Goal: Task Accomplishment & Management: Complete application form

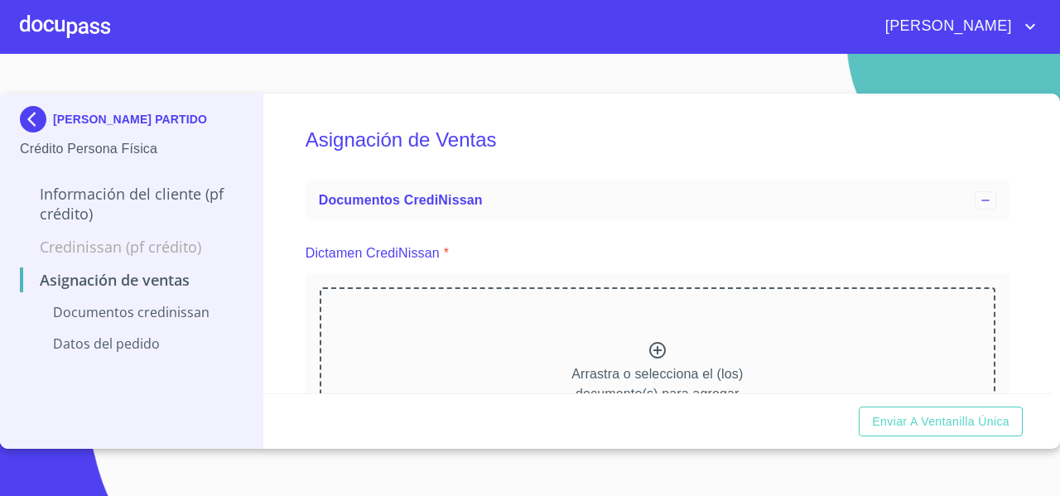
scroll to position [451, 0]
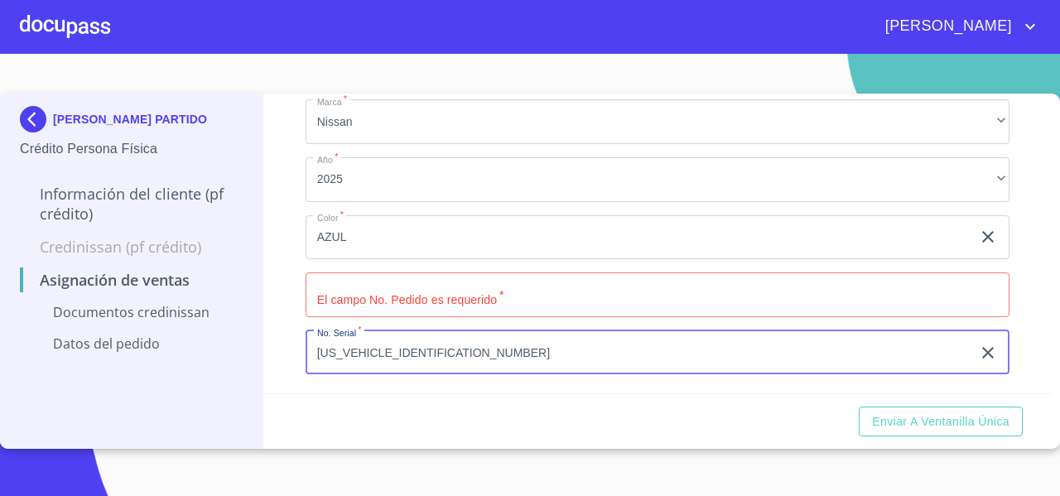
click at [384, 288] on input "Marca   *" at bounding box center [658, 295] width 704 height 45
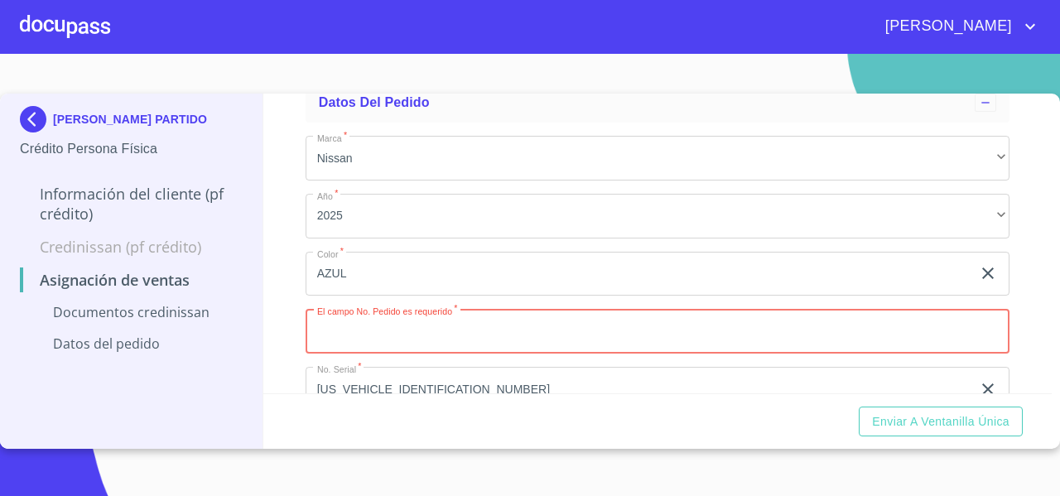
scroll to position [416, 0]
click at [437, 326] on input "Marca   *" at bounding box center [658, 329] width 704 height 45
type input "11977"
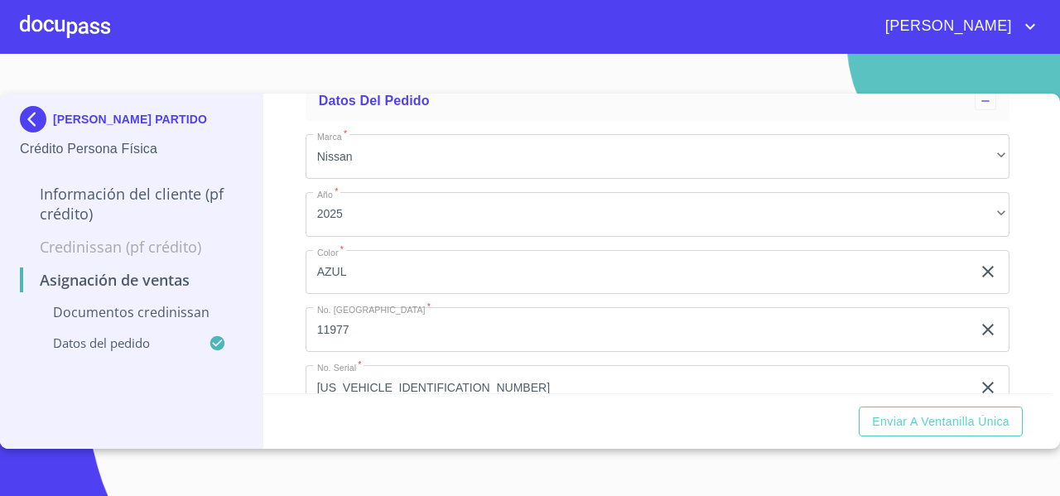
click at [283, 331] on div "Asignación de Ventas Documentos CrediNissan Dictamen CrediNissan * Arrastra o s…" at bounding box center [658, 244] width 790 height 300
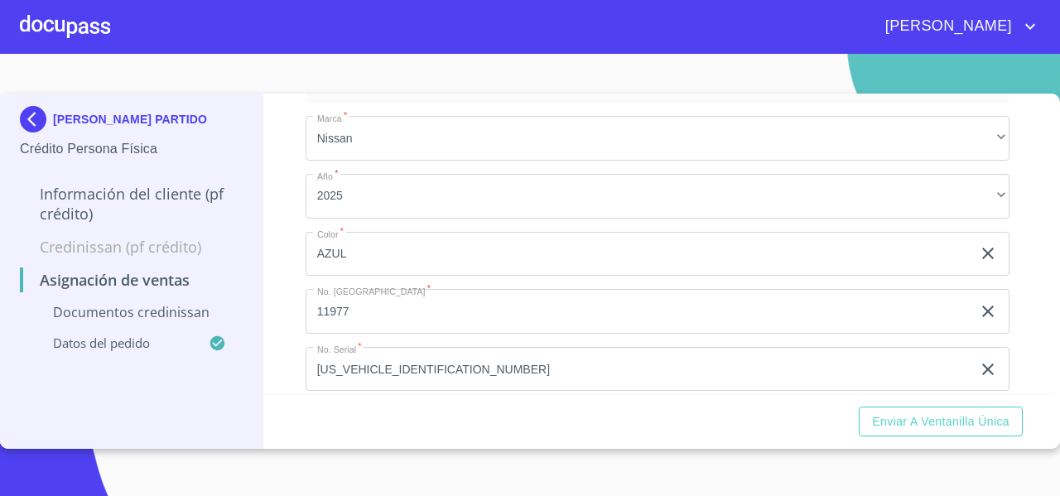
scroll to position [451, 0]
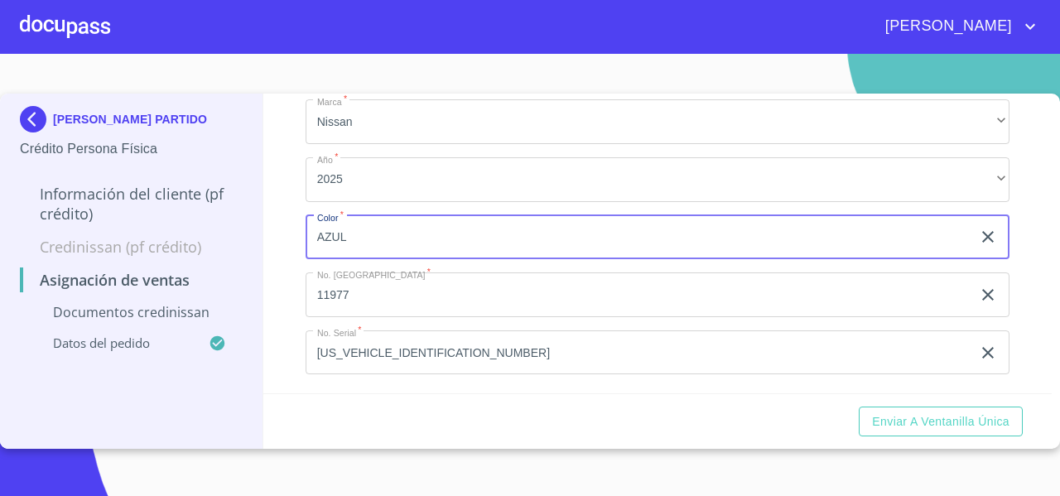
click at [427, 244] on input "AZUL" at bounding box center [639, 237] width 666 height 45
type input "ROJO"
click at [282, 295] on div "Asignación de Ventas Documentos CrediNissan Dictamen CrediNissan * Arrastra o s…" at bounding box center [658, 244] width 790 height 300
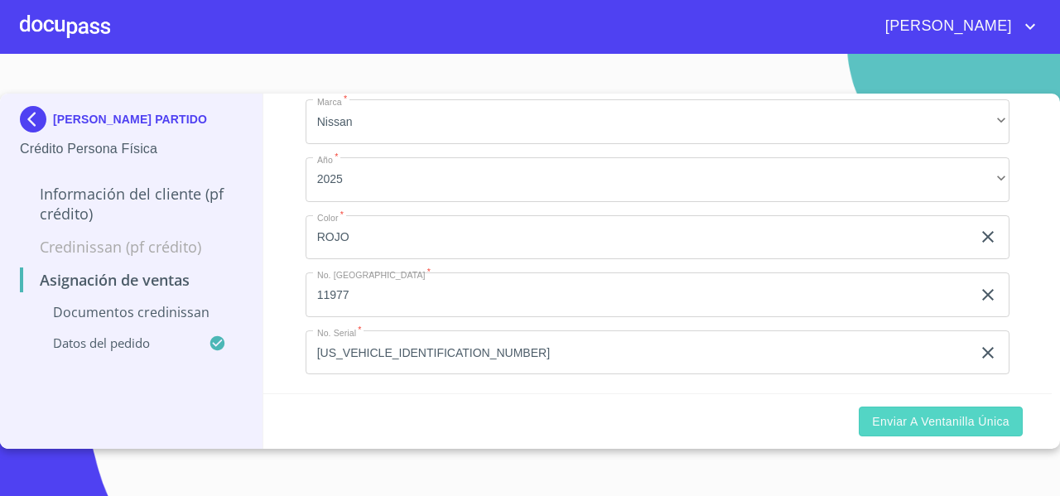
click at [904, 428] on span "Enviar a Ventanilla única" at bounding box center [941, 422] width 138 height 21
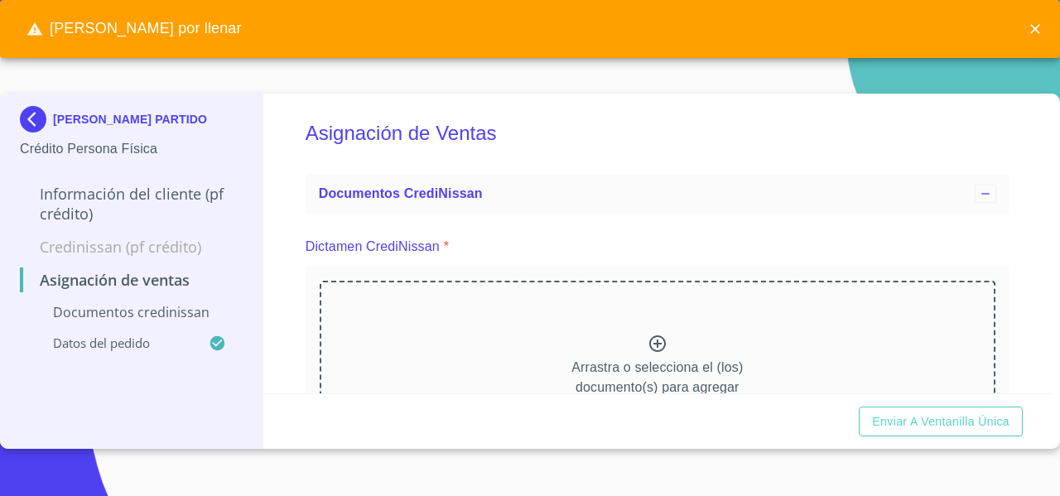
scroll to position [2, 0]
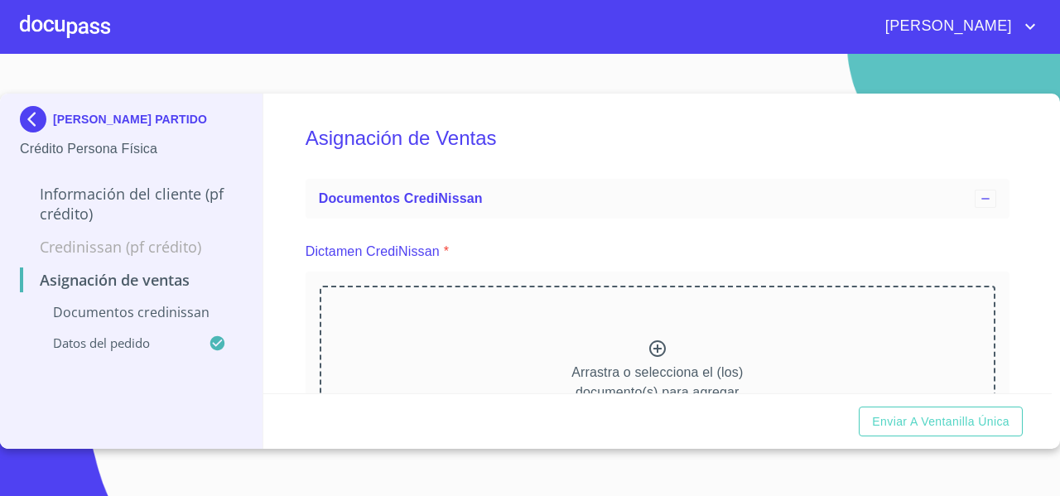
click at [429, 340] on div "Arrastra o selecciona el (los) documento(s) para agregar" at bounding box center [658, 370] width 676 height 169
click at [389, 295] on div "Arrastra o selecciona el (los) documento(s) para agregar" at bounding box center [658, 370] width 676 height 169
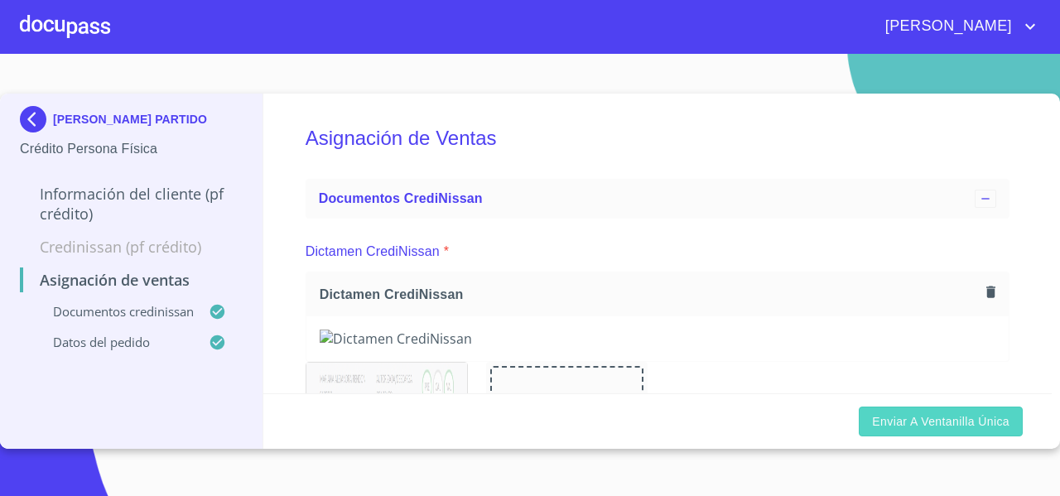
click at [891, 430] on span "Enviar a Ventanilla única" at bounding box center [941, 422] width 138 height 21
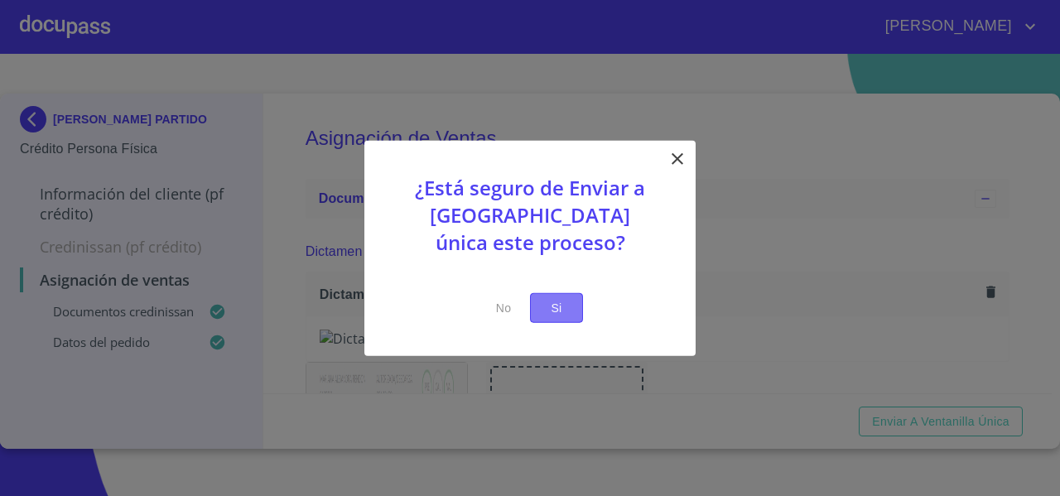
click at [557, 307] on span "Si" at bounding box center [556, 307] width 27 height 21
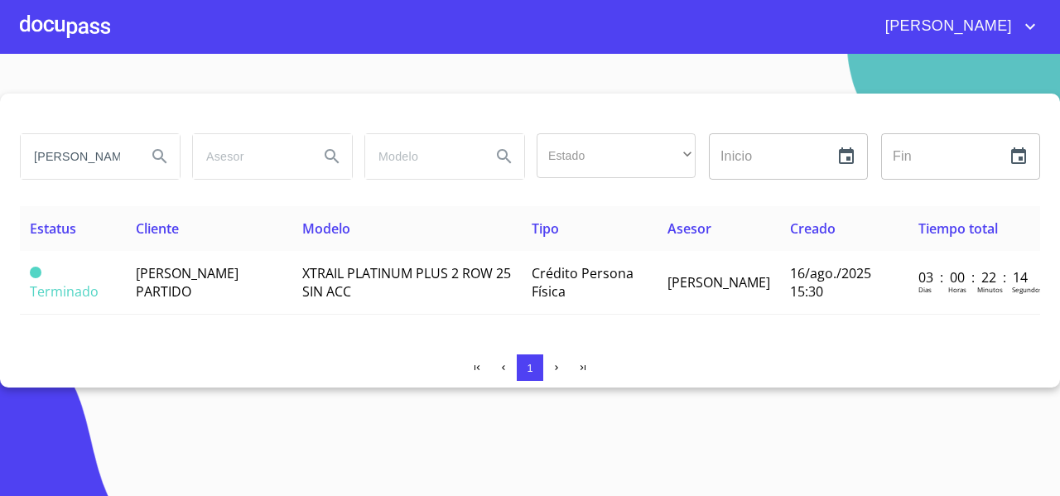
click at [76, 27] on div at bounding box center [65, 26] width 90 height 53
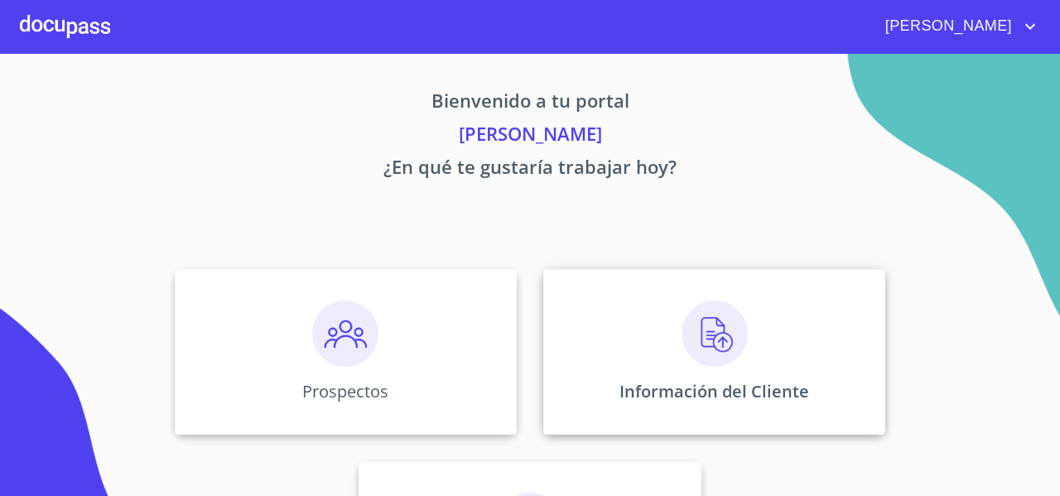
click at [661, 320] on div "Información del Cliente" at bounding box center [714, 352] width 342 height 166
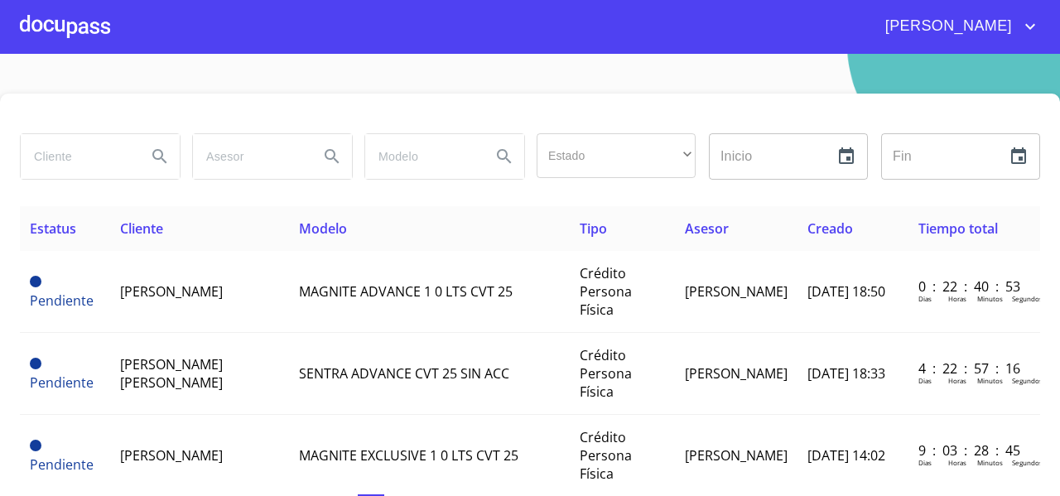
click at [151, 160] on icon "Search" at bounding box center [160, 157] width 20 height 20
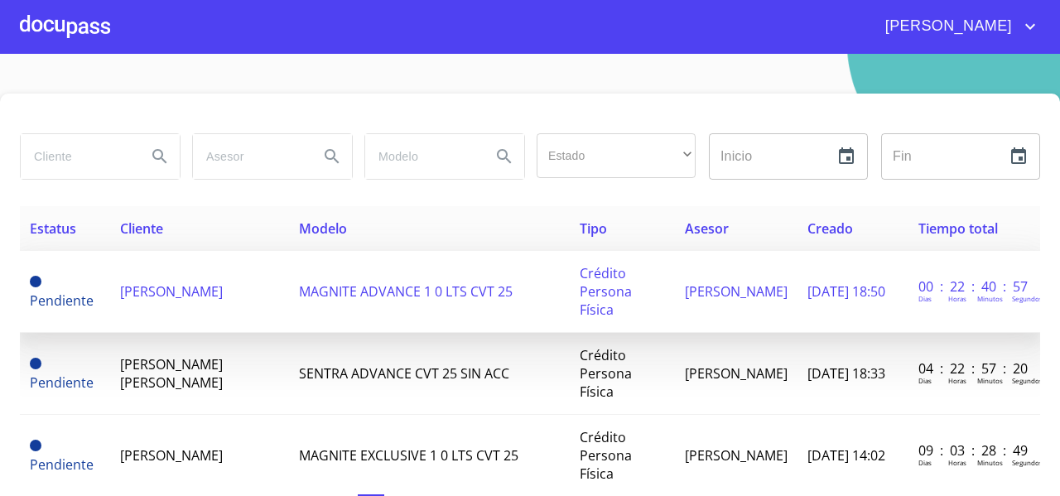
click at [202, 307] on td "[PERSON_NAME]" at bounding box center [200, 292] width 180 height 82
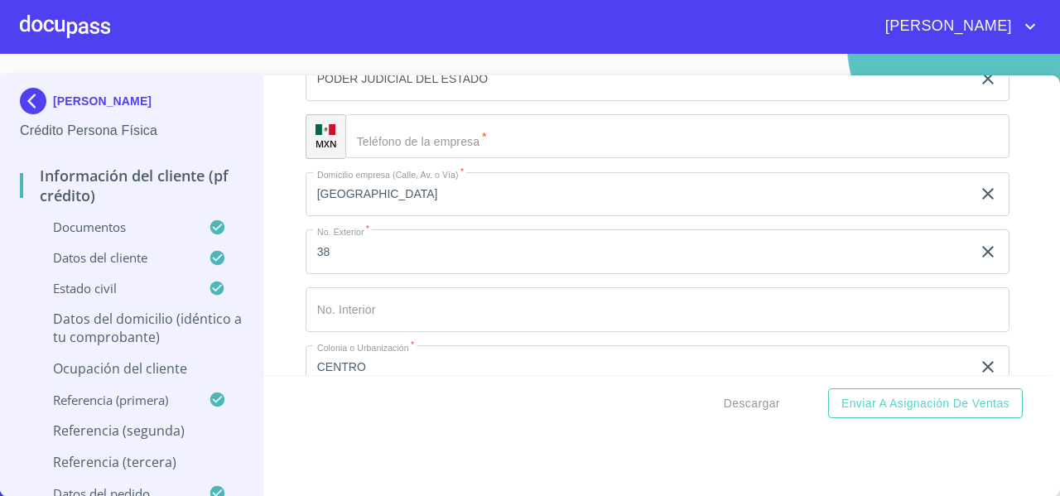
scroll to position [7393, 0]
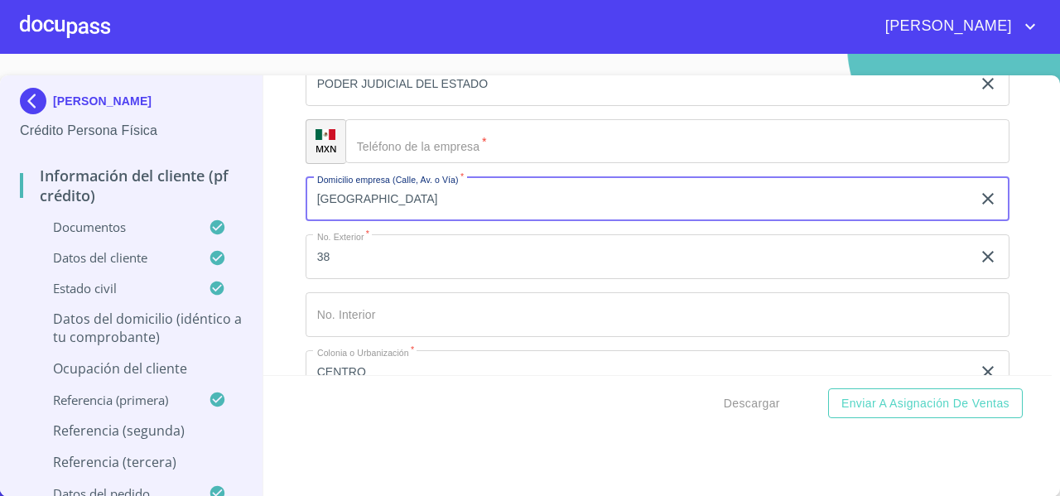
drag, startPoint x: 370, startPoint y: 213, endPoint x: 312, endPoint y: 211, distance: 58.8
click at [312, 211] on input "[GEOGRAPHIC_DATA]" at bounding box center [639, 199] width 666 height 45
type input "PASEO DEL DIABLO"
click at [388, 148] on input "Documento de identificación   *" at bounding box center [677, 141] width 664 height 45
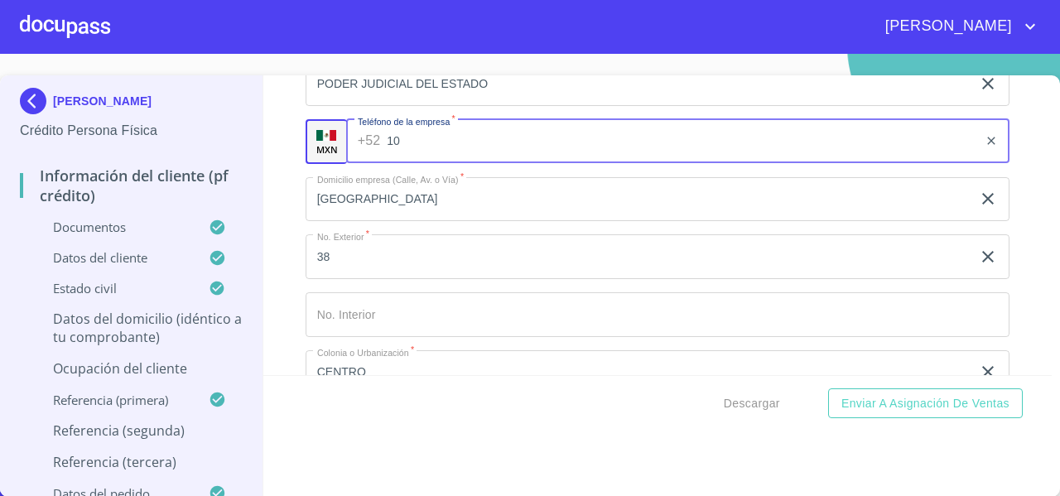
type input "1"
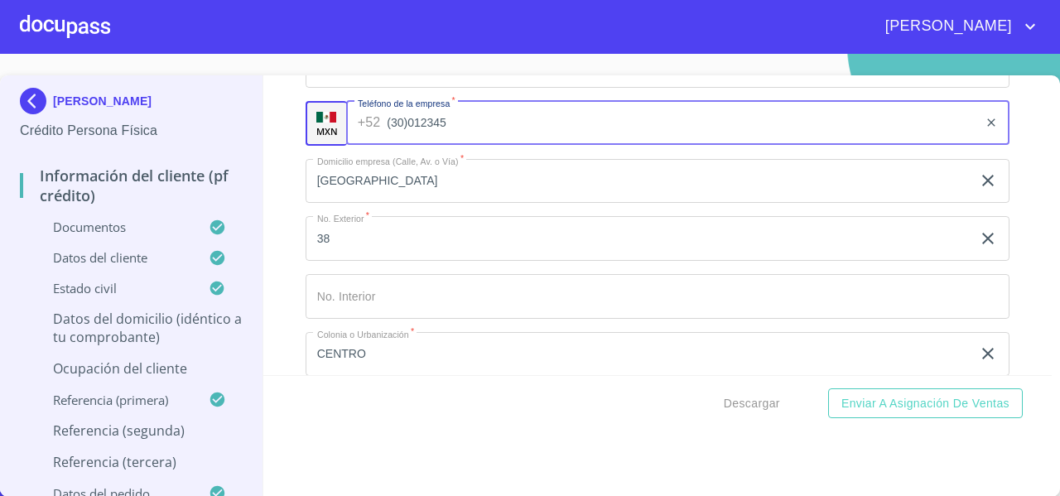
scroll to position [7411, 0]
drag, startPoint x: 453, startPoint y: 147, endPoint x: 388, endPoint y: 148, distance: 65.5
click at [388, 147] on input "(30)012345" at bounding box center [683, 124] width 592 height 45
click at [389, 141] on input "(30)012345" at bounding box center [683, 124] width 592 height 45
click at [389, 141] on input "(33)0012345" at bounding box center [683, 124] width 592 height 45
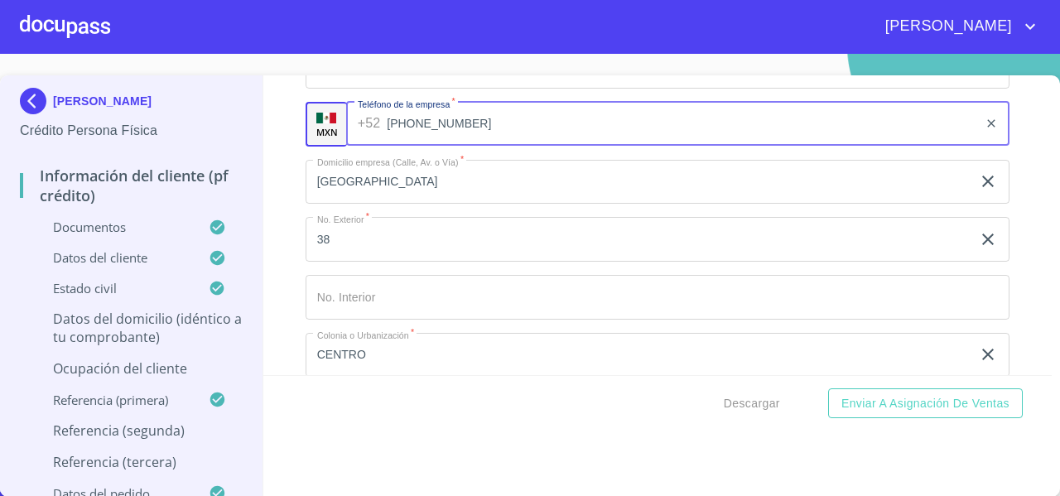
click at [469, 139] on input "(33)30012345" at bounding box center [683, 124] width 592 height 45
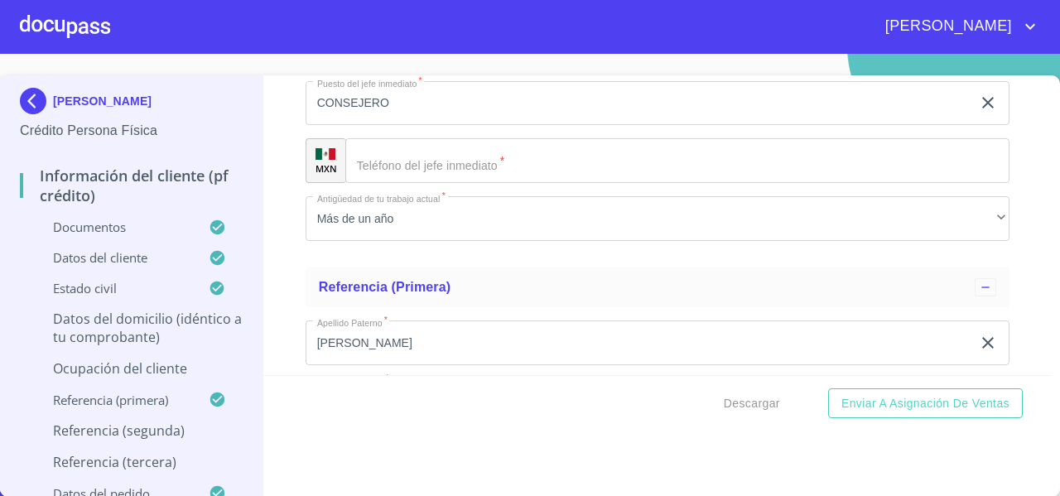
scroll to position [7952, 0]
type input "(33)30012345"
click at [393, 150] on input "Documento de identificación   *" at bounding box center [677, 159] width 664 height 45
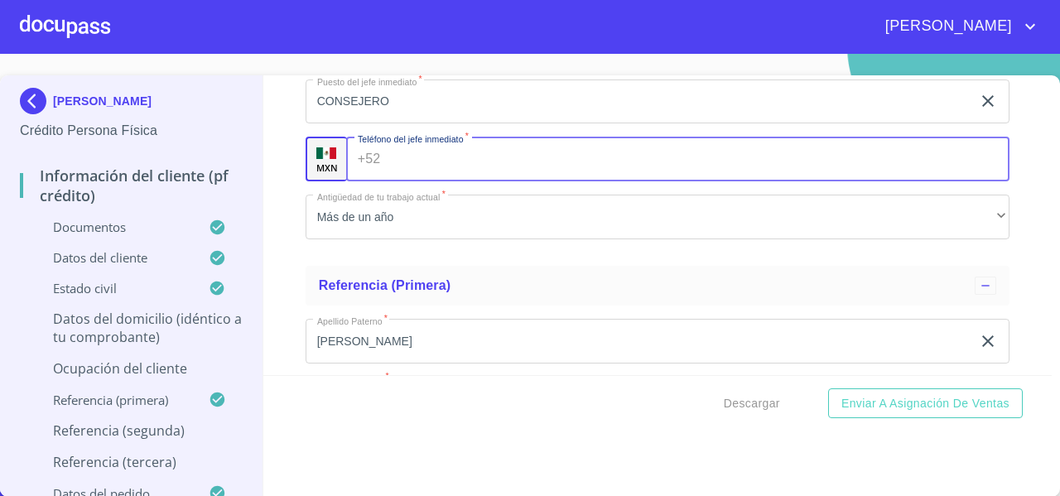
click at [387, 160] on input "Documento de identificación   *" at bounding box center [698, 159] width 623 height 45
paste input "(33)30012345"
type input "(33)30012345"
click at [273, 163] on div "Información del cliente (PF crédito) Documentos Documento de identificación   *…" at bounding box center [658, 225] width 790 height 300
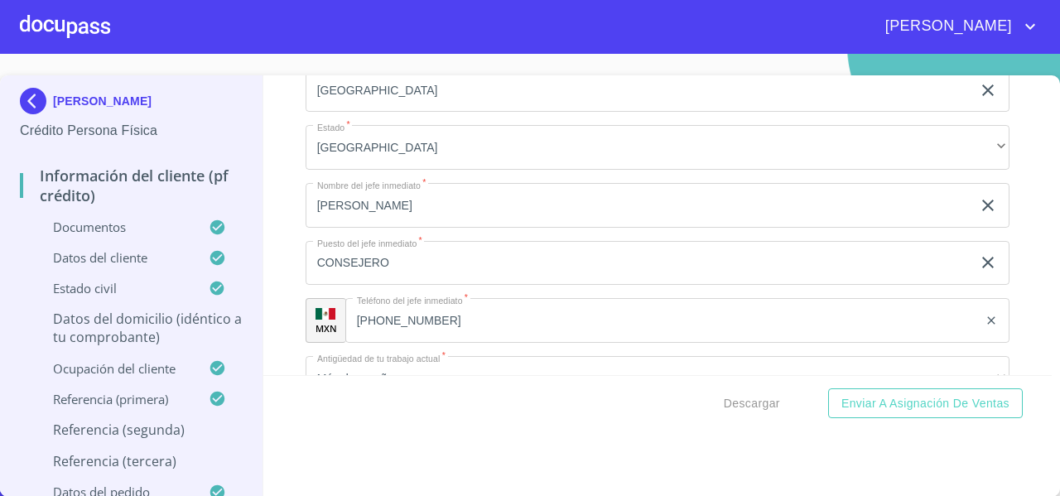
scroll to position [7787, 0]
click at [410, 225] on input "[PERSON_NAME]" at bounding box center [639, 209] width 666 height 45
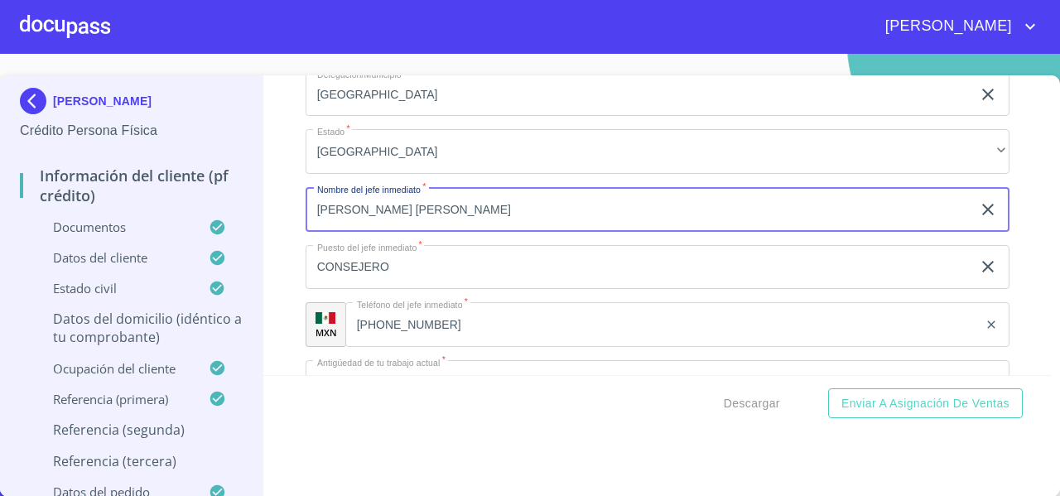
type input "IRVING ISRAEL AVILA TRUJILLO"
click at [297, 237] on div "Información del cliente (PF crédito) Documentos Documento de identificación   *…" at bounding box center [658, 225] width 790 height 300
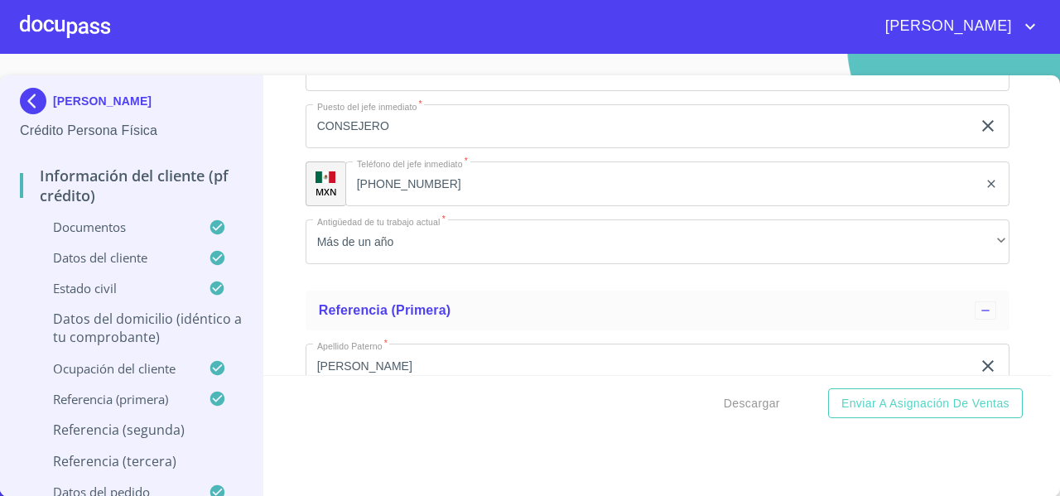
scroll to position [7930, 0]
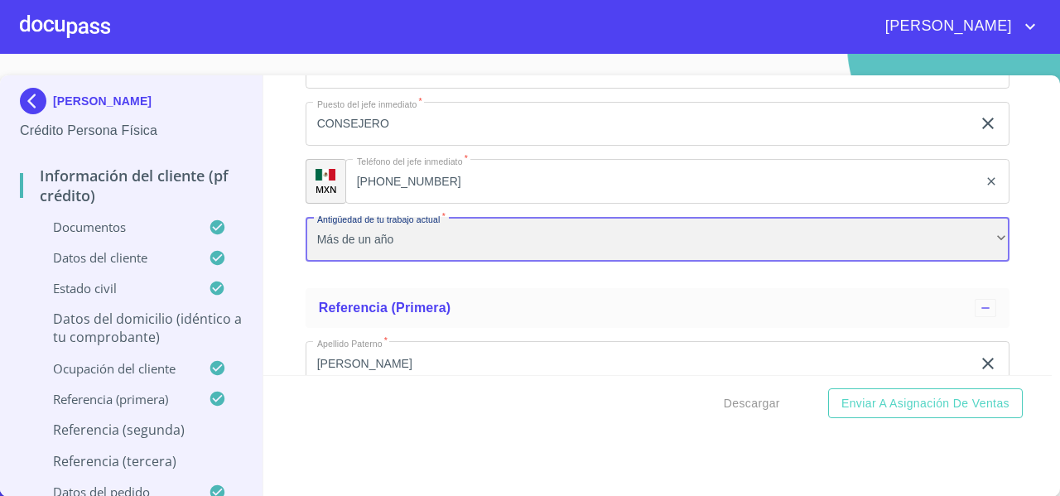
click at [318, 262] on div "Más de un año" at bounding box center [658, 239] width 704 height 45
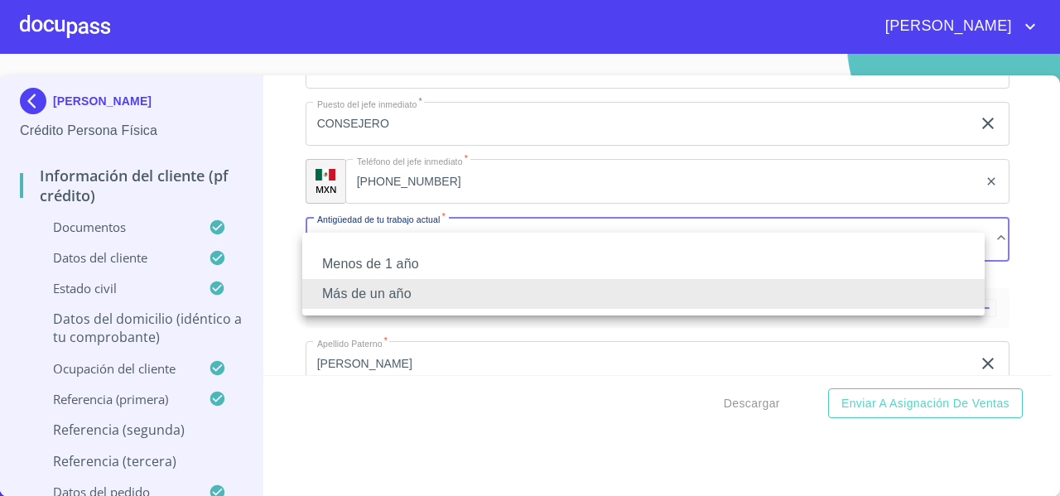
click at [268, 186] on div at bounding box center [530, 248] width 1060 height 496
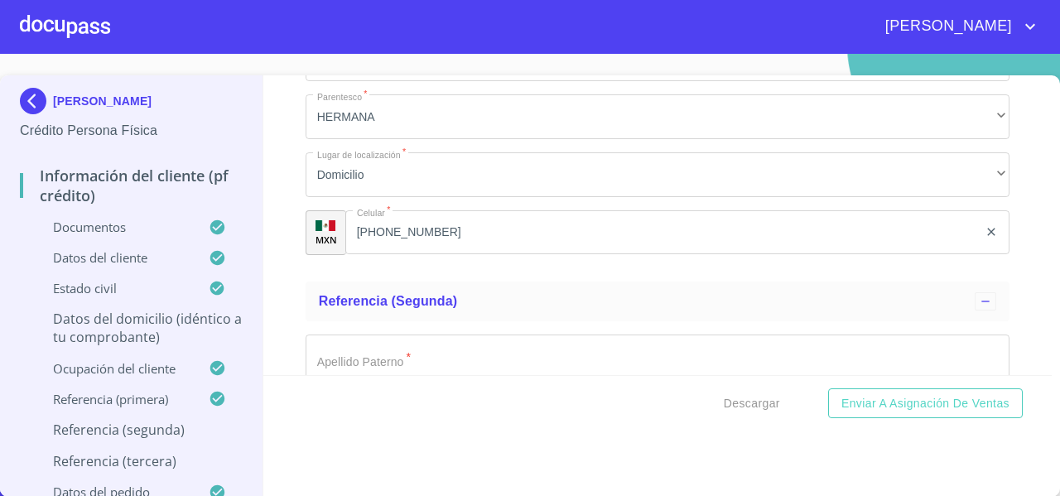
scroll to position [8487, 0]
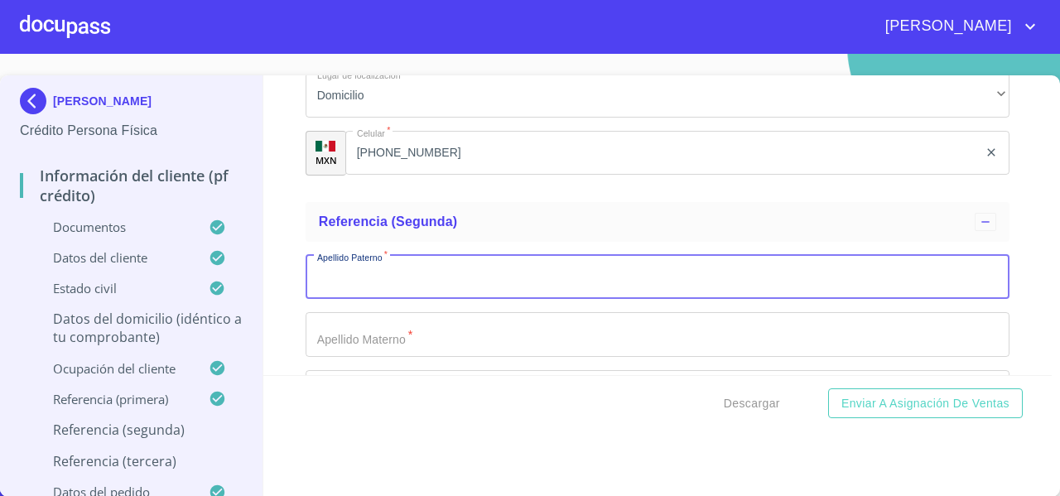
click at [348, 274] on input "Documento de identificación   *" at bounding box center [658, 277] width 704 height 45
type input "MARIN"
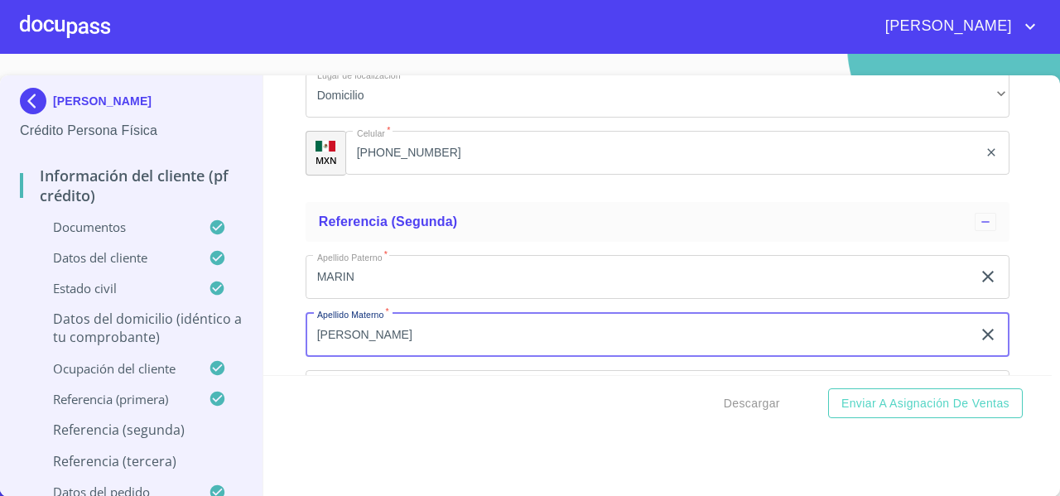
type input "[PERSON_NAME]"
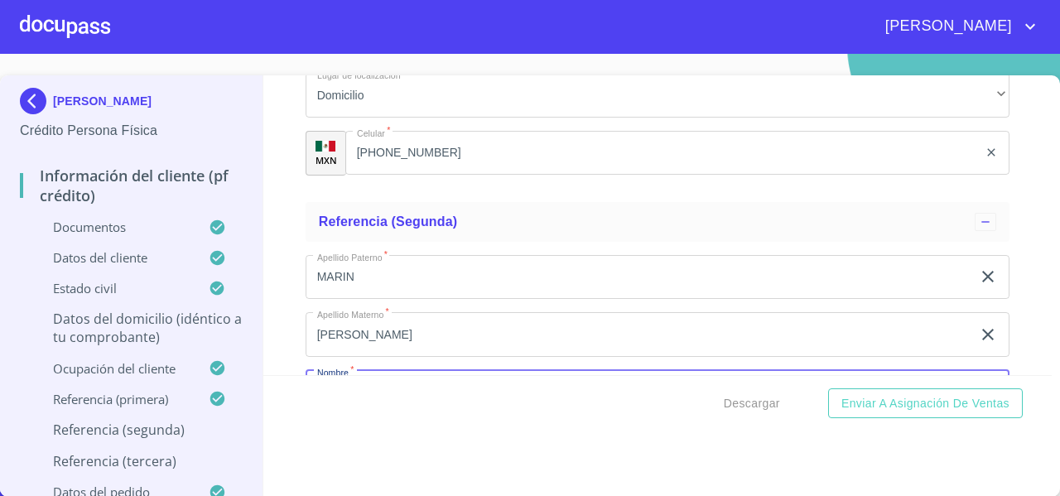
scroll to position [8667, 0]
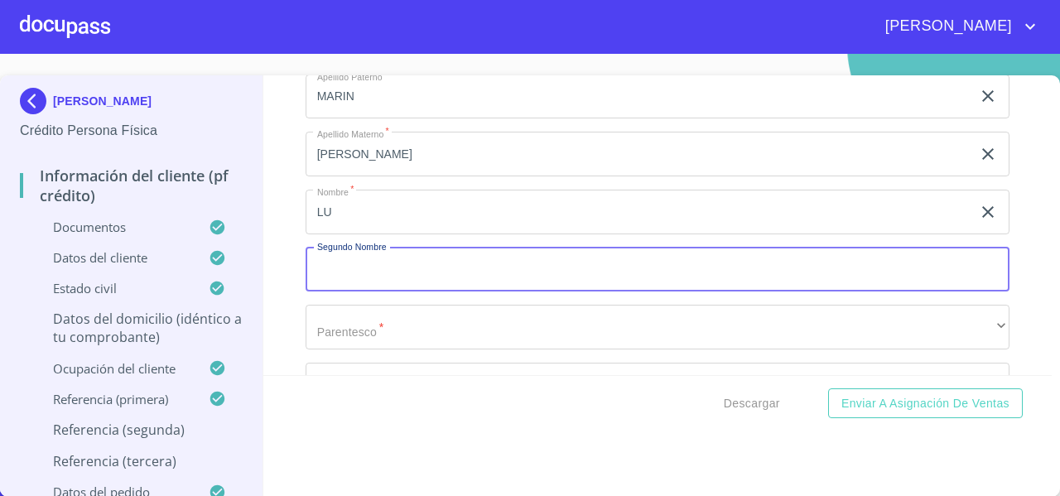
click at [340, 234] on input "LU" at bounding box center [639, 212] width 666 height 45
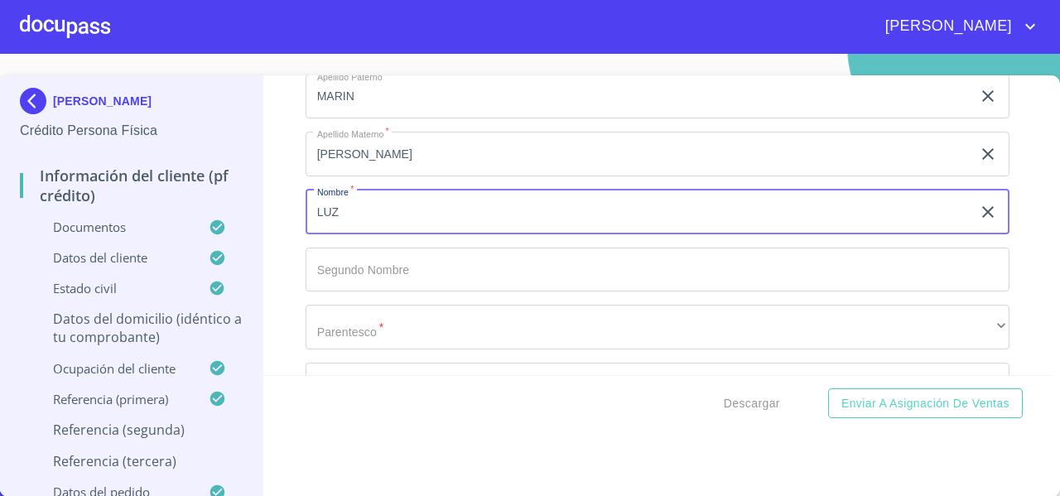
type input "LUZ"
click at [323, 281] on input "Documento de identificación   *" at bounding box center [658, 270] width 704 height 45
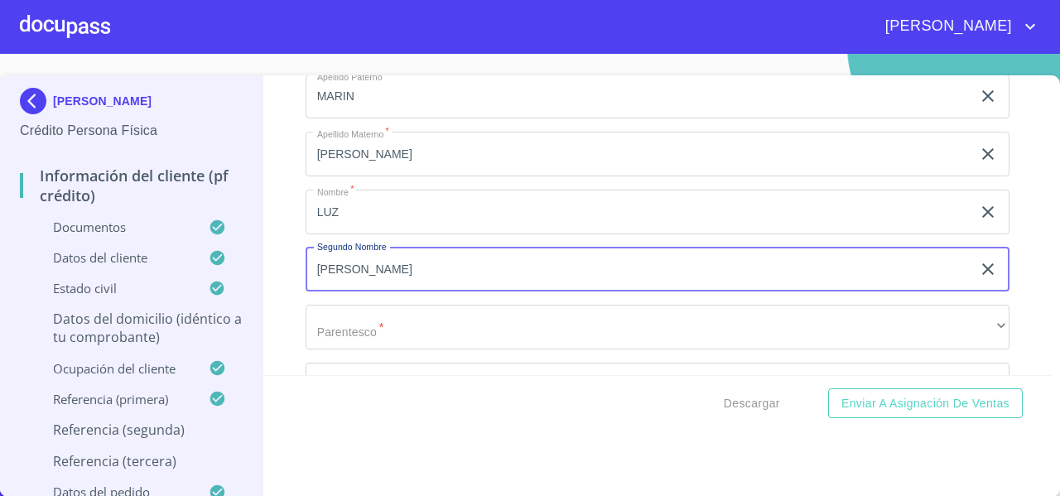
type input "MARIA"
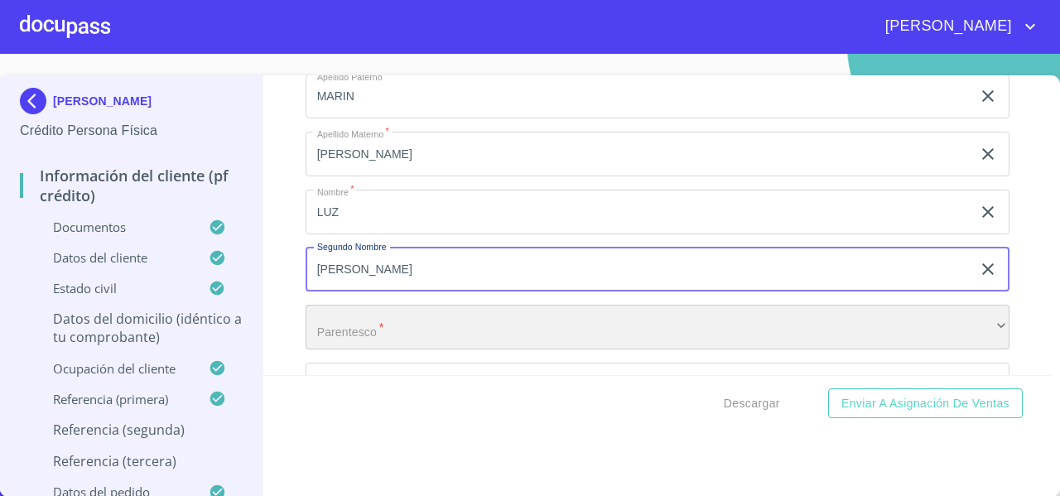
click at [321, 350] on div "​" at bounding box center [658, 327] width 704 height 45
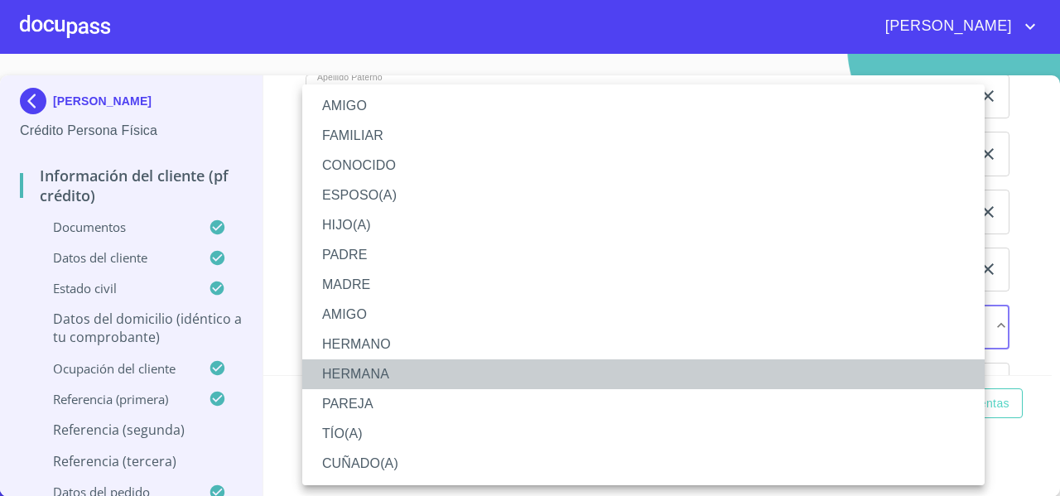
click at [329, 384] on li "HERMANA" at bounding box center [643, 375] width 683 height 30
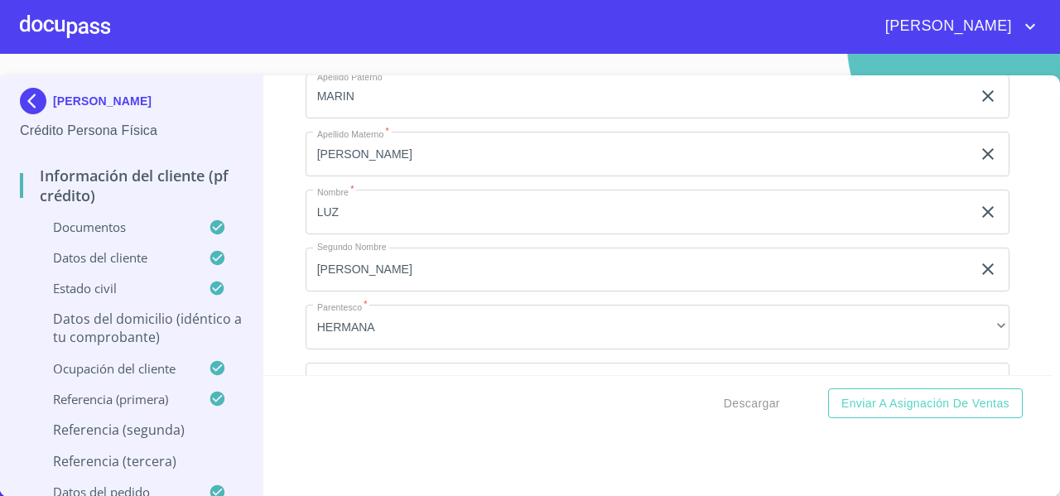
click at [285, 322] on div "AMIGO FAMILIAR CONOCIDO ESPOSO(A) HIJO(A) PADRE MADRE AMIGO HERMANO HERMANA PAR…" at bounding box center [530, 248] width 1060 height 496
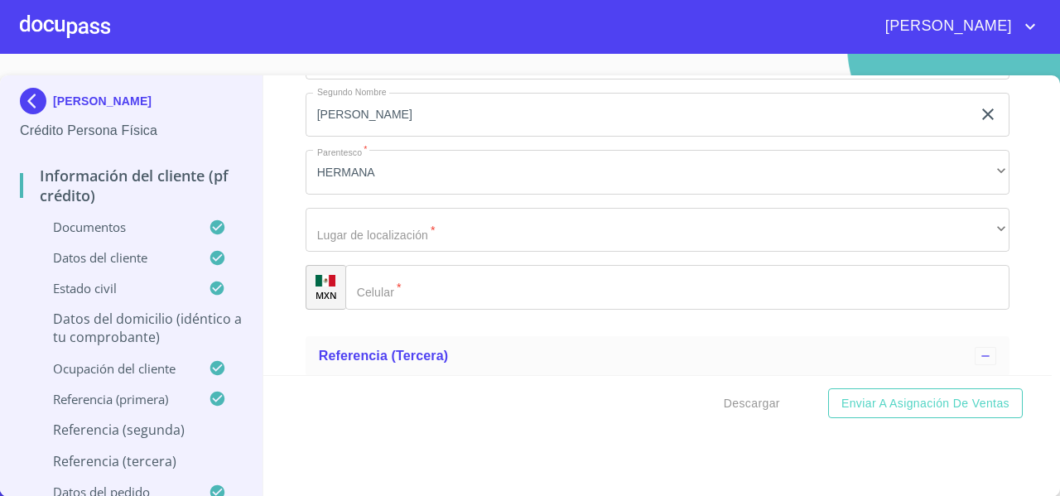
scroll to position [8889, 0]
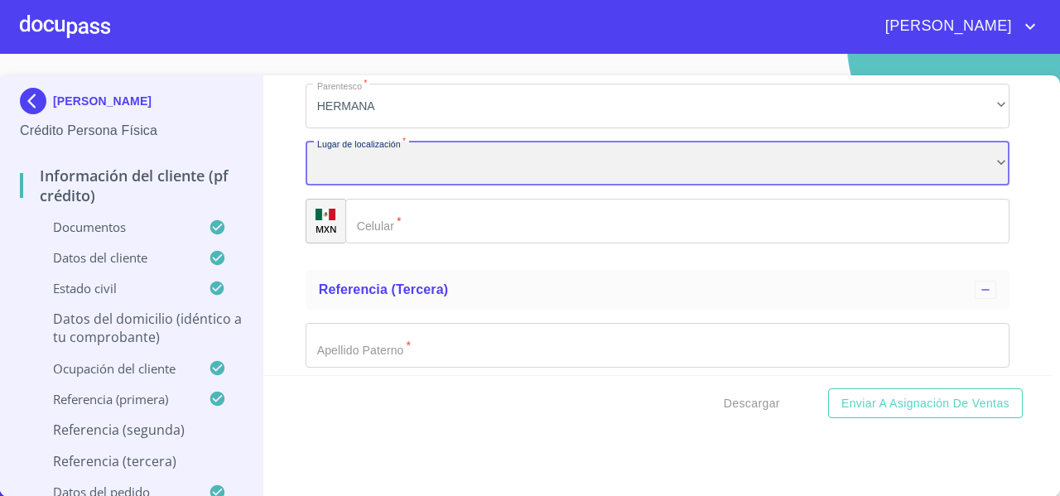
click at [354, 175] on div "​" at bounding box center [658, 164] width 704 height 45
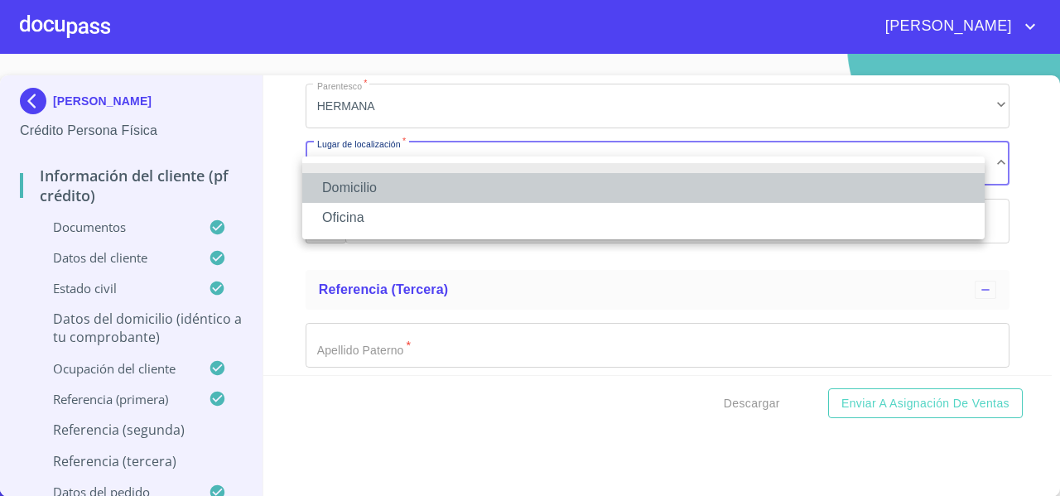
click at [321, 182] on li "Domicilio" at bounding box center [643, 188] width 683 height 30
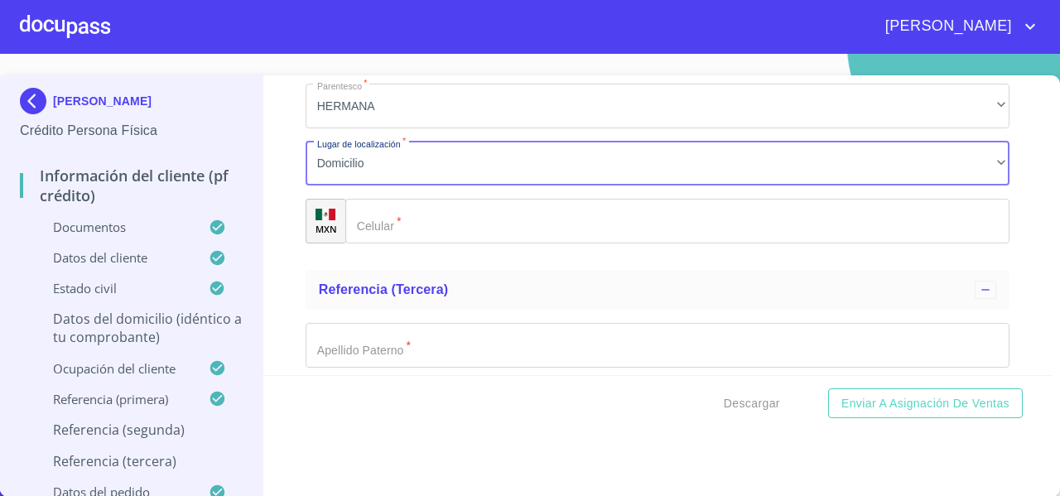
click at [406, 242] on input "Documento de identificación   *" at bounding box center [677, 221] width 664 height 45
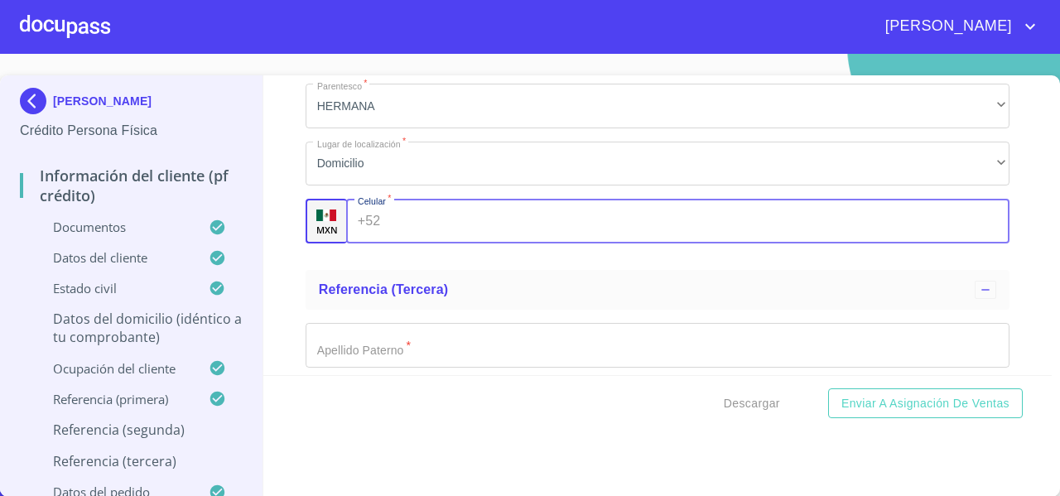
paste input "(33)36622470"
type input "(33)36622470"
click at [307, 264] on ul "Referencia (segunda) Apellido Paterno   * MARIN ​ Apellido Materno   * RANGEL ​…" at bounding box center [658, 29] width 704 height 471
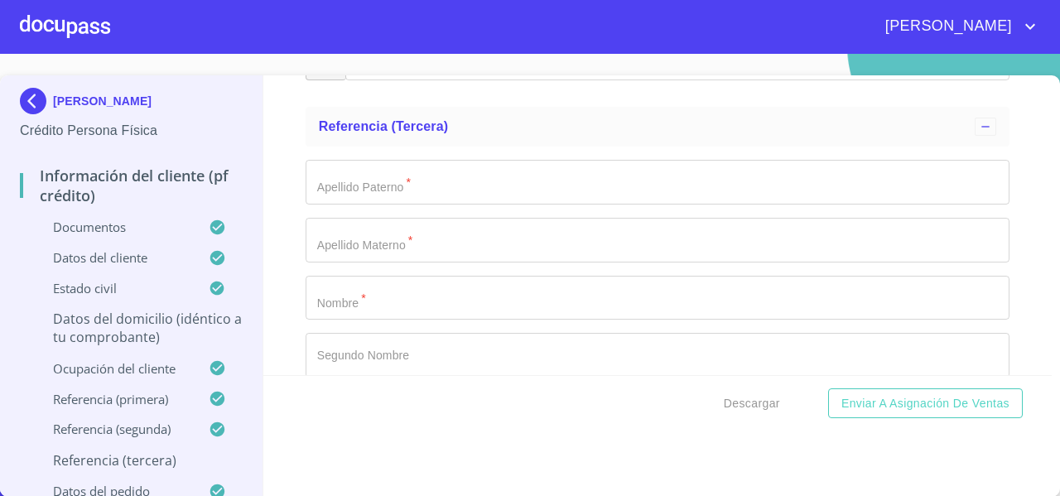
scroll to position [9136, 0]
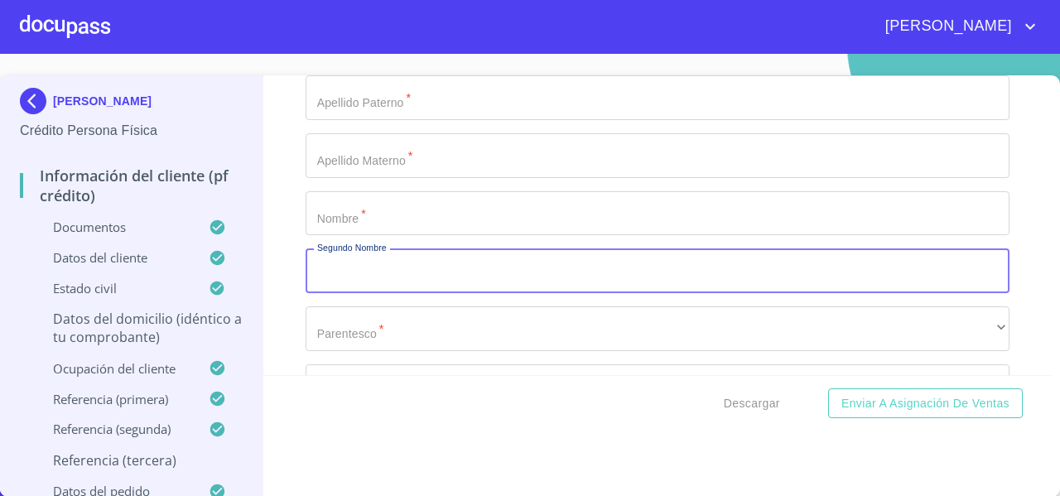
drag, startPoint x: 307, startPoint y: 273, endPoint x: 242, endPoint y: 248, distance: 69.2
click at [242, 248] on div "VERONICA MARIN RANGEL Crédito Persona Física Información del cliente (PF crédit…" at bounding box center [131, 286] width 263 height 422
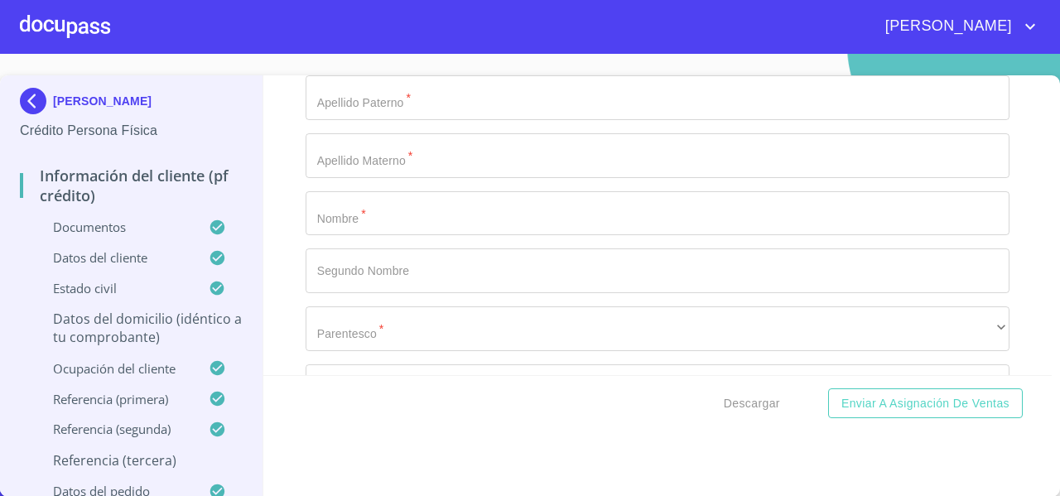
click at [295, 262] on div "Información del cliente (PF crédito) Documentos Documento de identificación   *…" at bounding box center [658, 225] width 790 height 300
click at [336, 303] on input "Documento de identificación   *" at bounding box center [658, 280] width 704 height 45
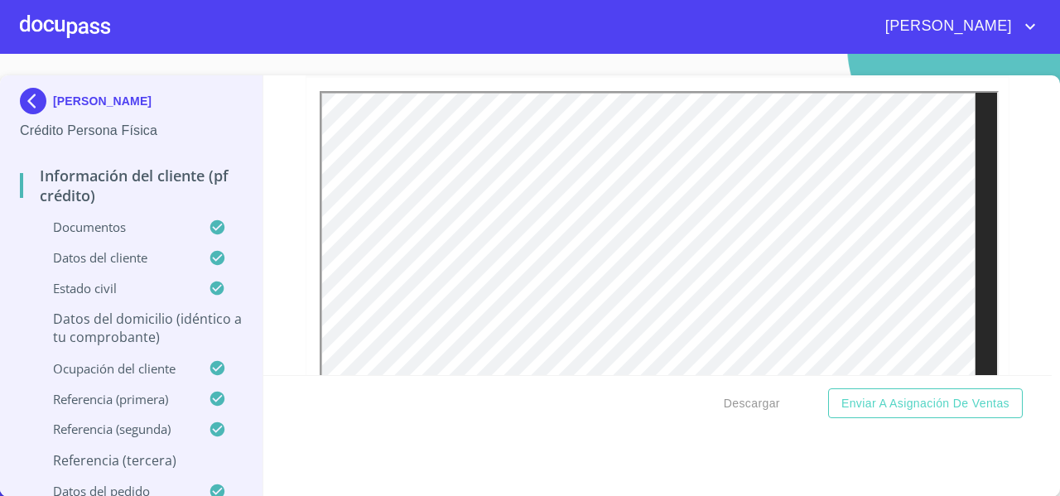
scroll to position [956, 0]
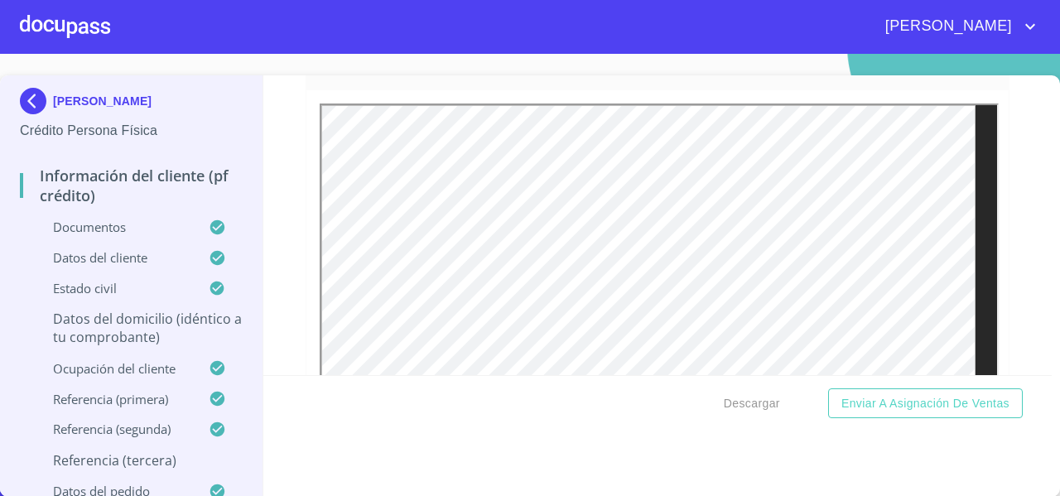
click at [1006, 185] on div "Información del cliente (PF crédito) Documentos Documento de identificación   *…" at bounding box center [658, 225] width 790 height 300
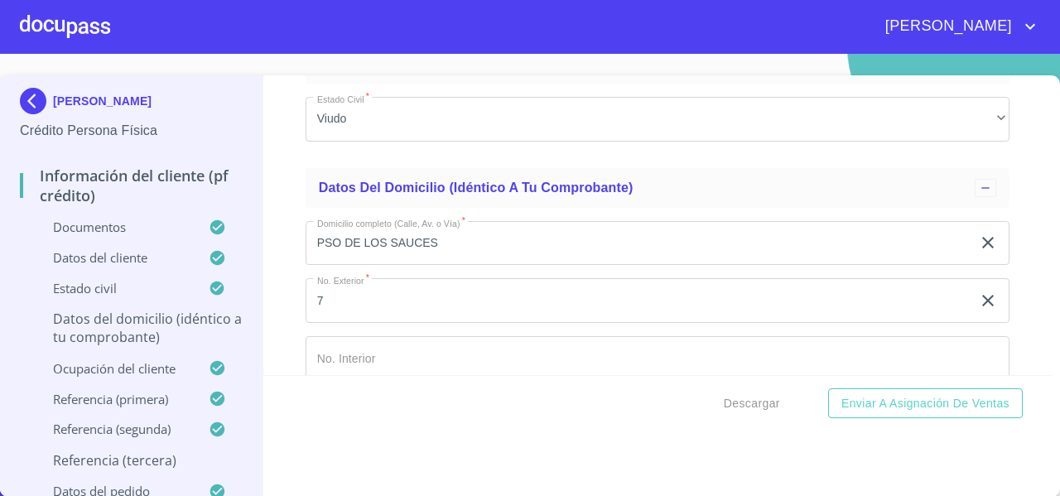
scroll to position [6011, 0]
click at [1007, 195] on div "Información del cliente (PF crédito) Documentos Documento de identificación   *…" at bounding box center [658, 225] width 790 height 300
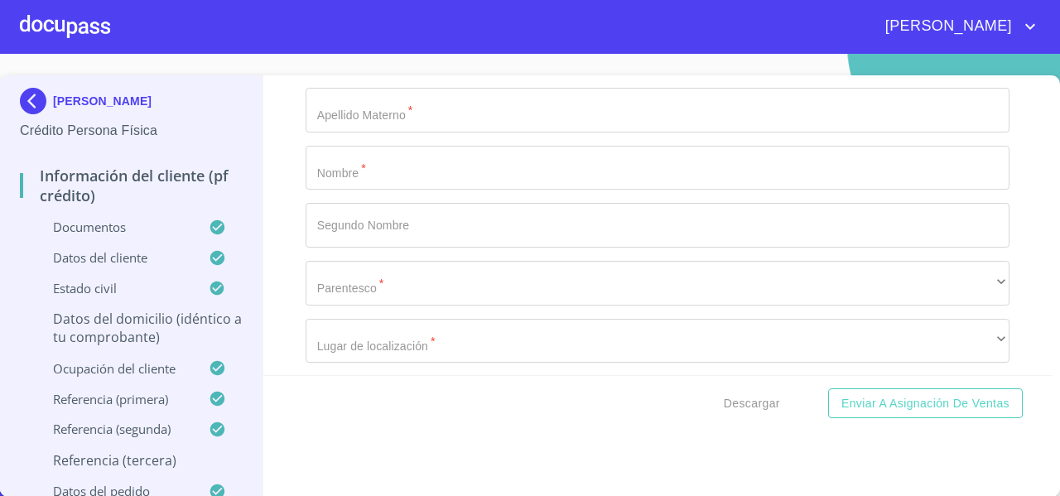
scroll to position [9055, 0]
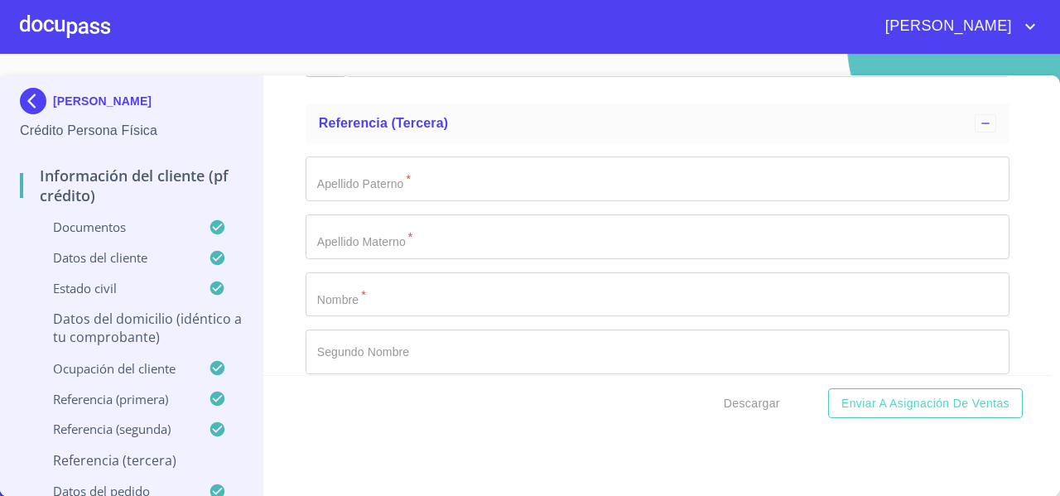
click at [345, 169] on div "Apellido Paterno   * ​ Apellido Materno   * ​ Nombre   * ​ Segundo Nombre ​ Par…" at bounding box center [658, 352] width 704 height 418
click at [330, 201] on input "Documento de identificación   *" at bounding box center [658, 179] width 704 height 45
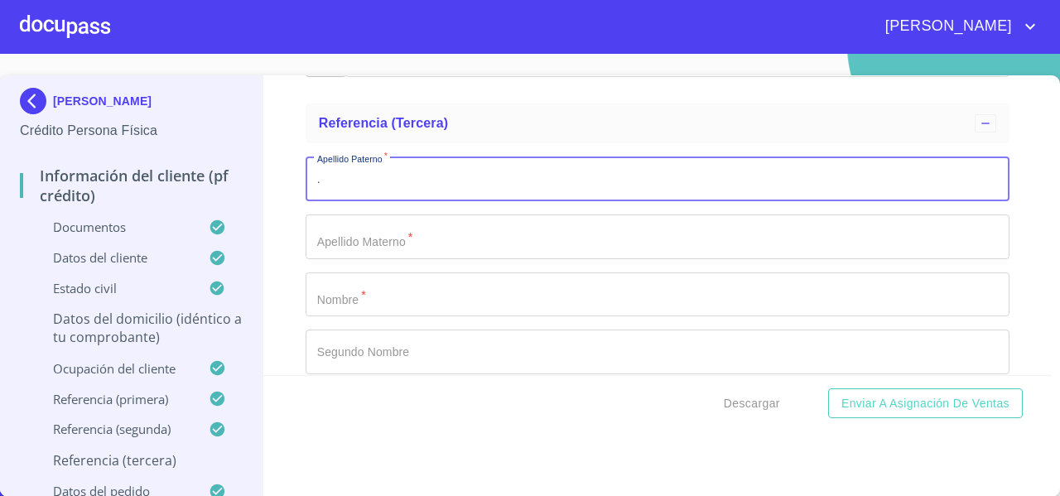
type input "."
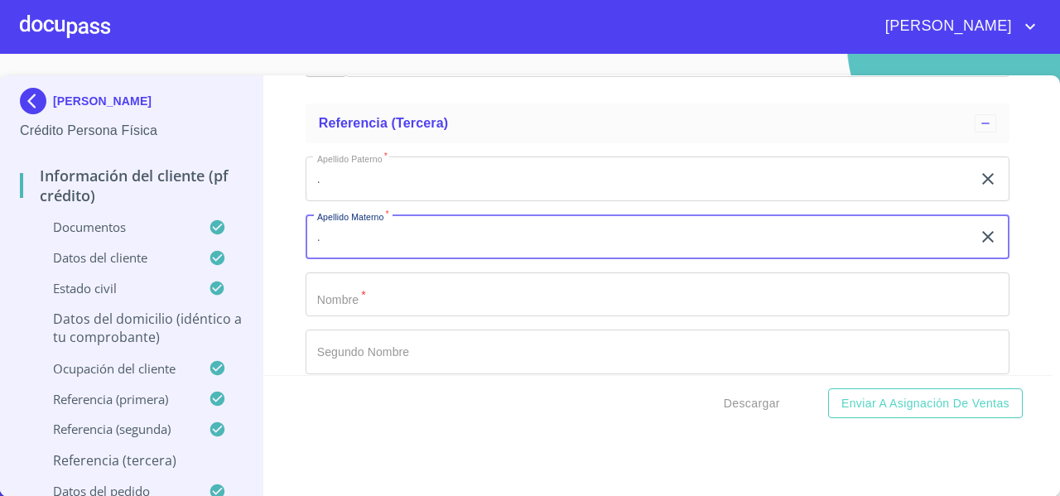
type input "."
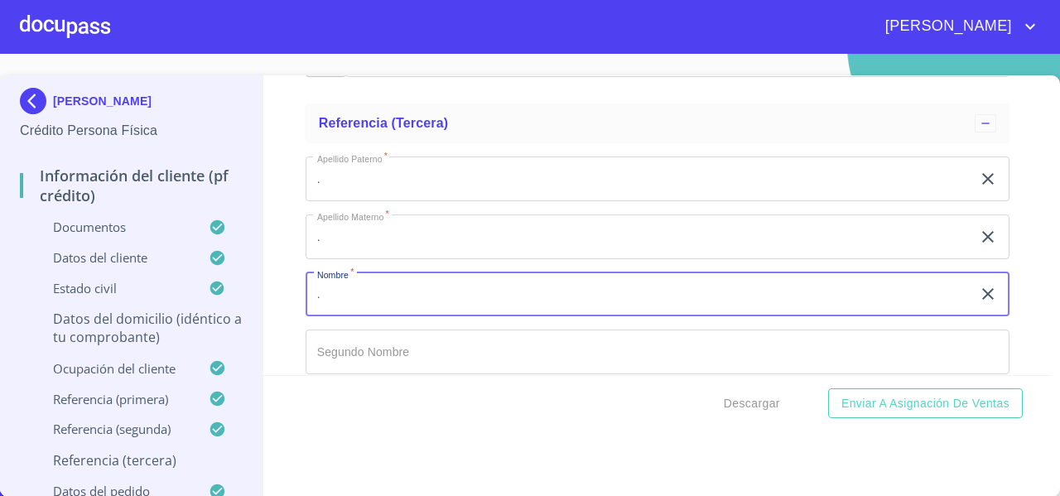
type input "."
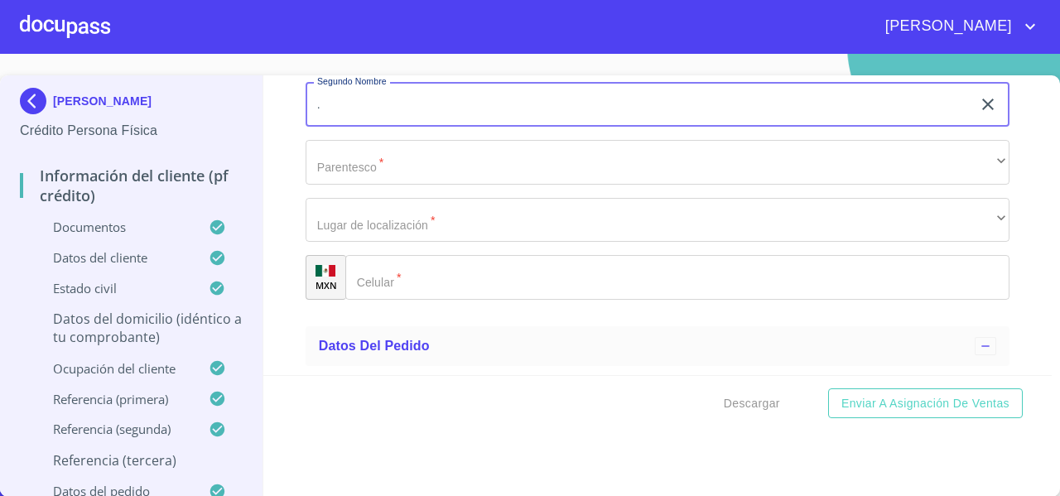
scroll to position [9304, 0]
type input "."
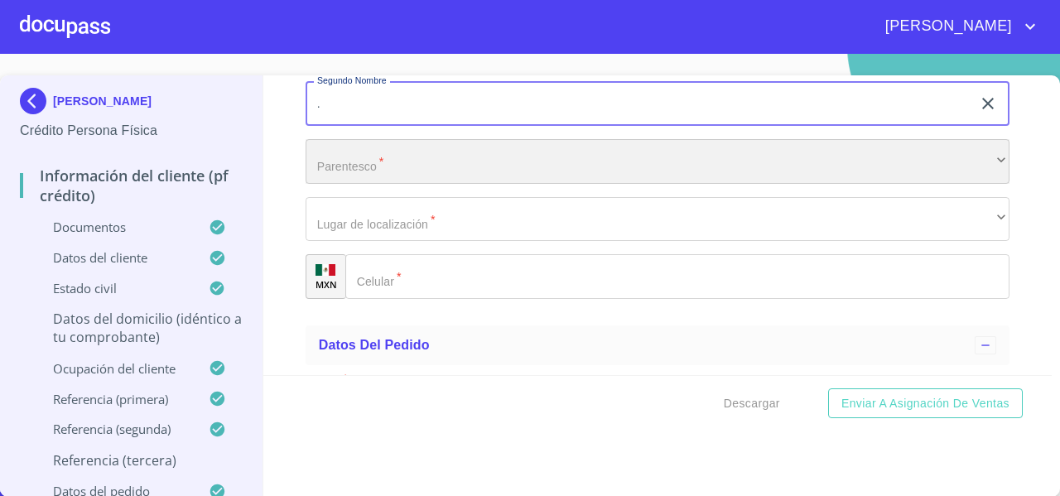
click at [336, 181] on div "​" at bounding box center [658, 161] width 704 height 45
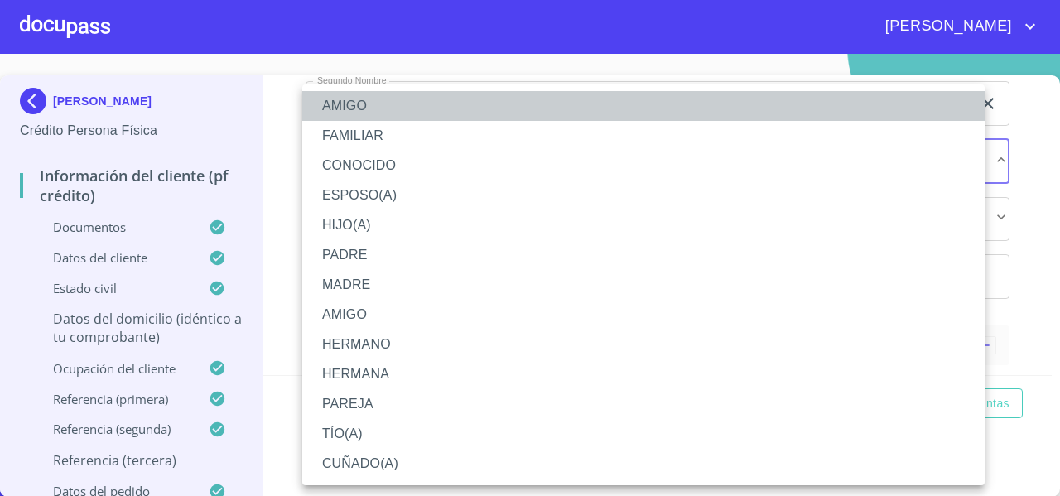
click at [346, 113] on li "AMIGO" at bounding box center [643, 106] width 683 height 30
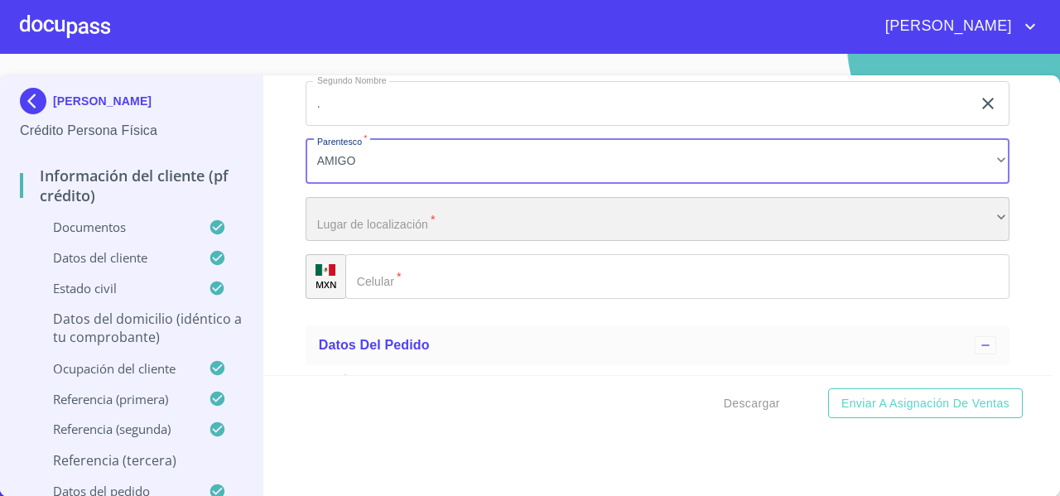
click at [338, 234] on div "​" at bounding box center [658, 219] width 704 height 45
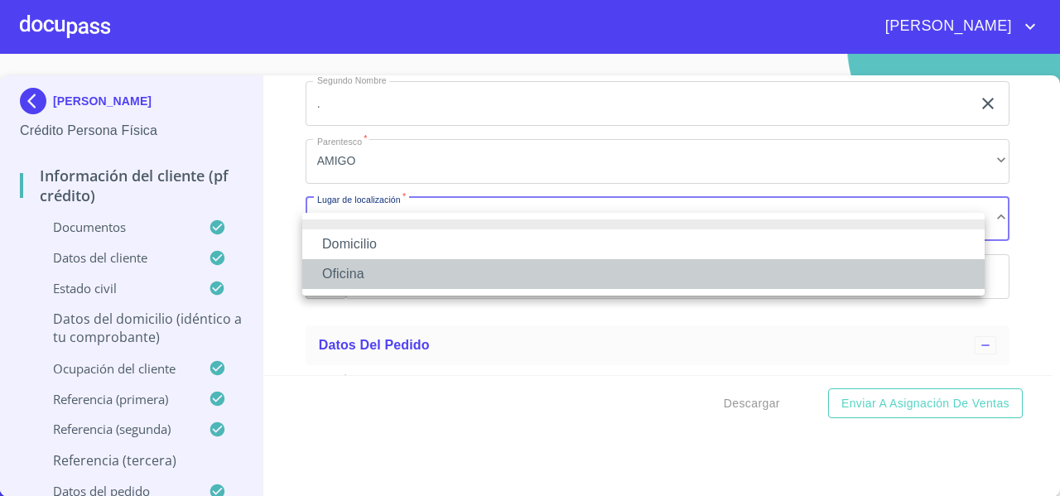
click at [321, 277] on li "Oficina" at bounding box center [643, 274] width 683 height 30
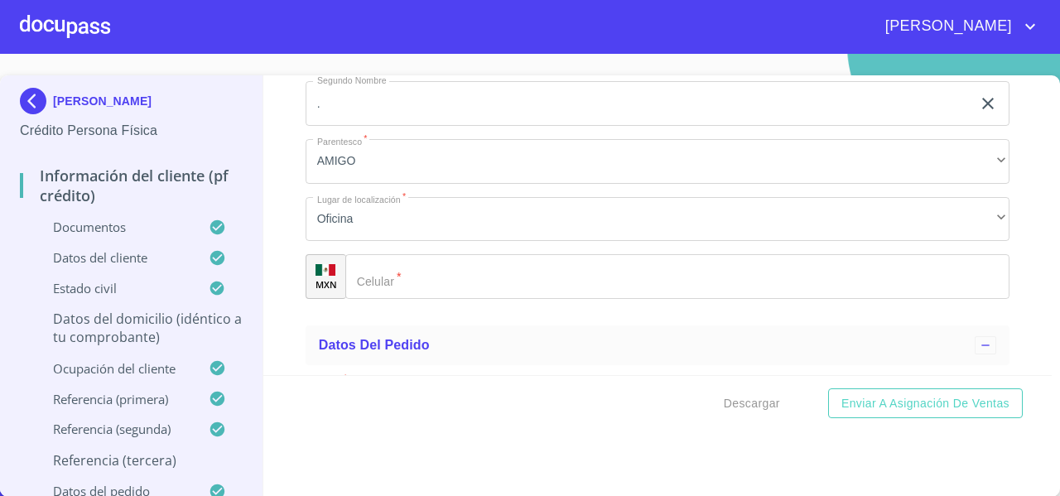
click at [279, 254] on div "Información del cliente (PF crédito) Documentos Documento de identificación   *…" at bounding box center [658, 225] width 790 height 300
click at [358, 287] on div "​" at bounding box center [677, 276] width 664 height 45
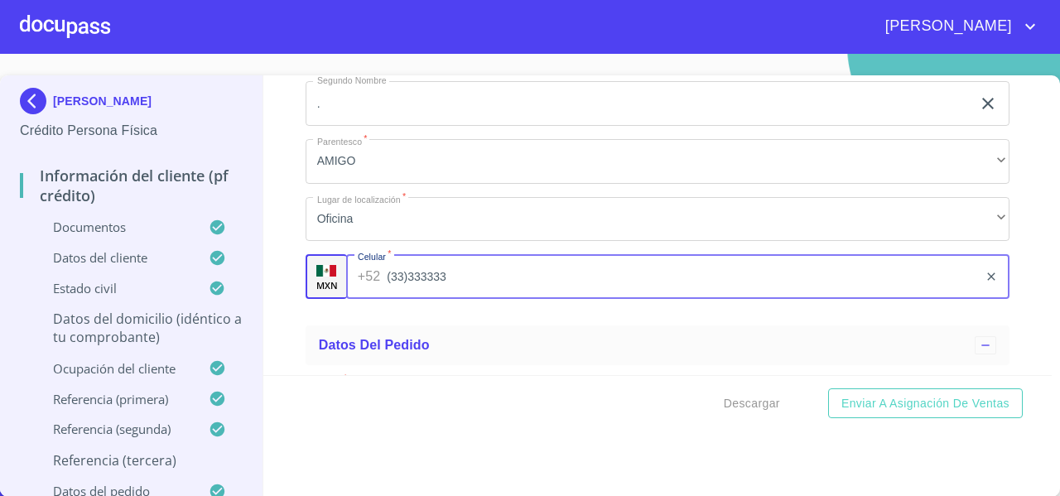
click at [283, 301] on div "Información del cliente (PF crédito) Documentos Documento de identificación   *…" at bounding box center [658, 225] width 790 height 300
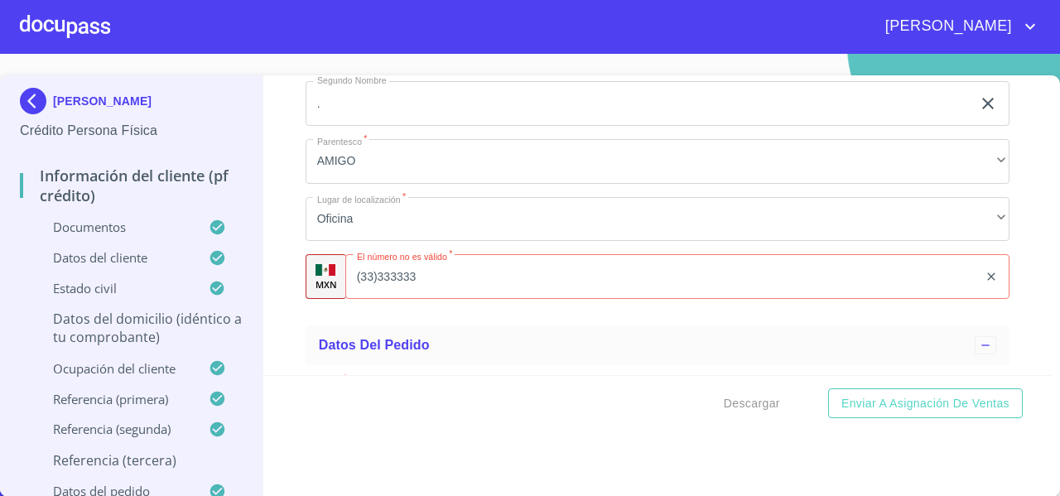
click at [428, 299] on input "(33)333333" at bounding box center [661, 276] width 633 height 45
click at [280, 329] on div "Información del cliente (PF crédito) Documentos Documento de identificación   *…" at bounding box center [658, 225] width 790 height 300
click at [440, 294] on input "(33)3333333" at bounding box center [682, 276] width 592 height 45
type input "(33)33333333"
click at [287, 328] on div "Información del cliente (PF crédito) Documentos Documento de identificación   *…" at bounding box center [658, 225] width 790 height 300
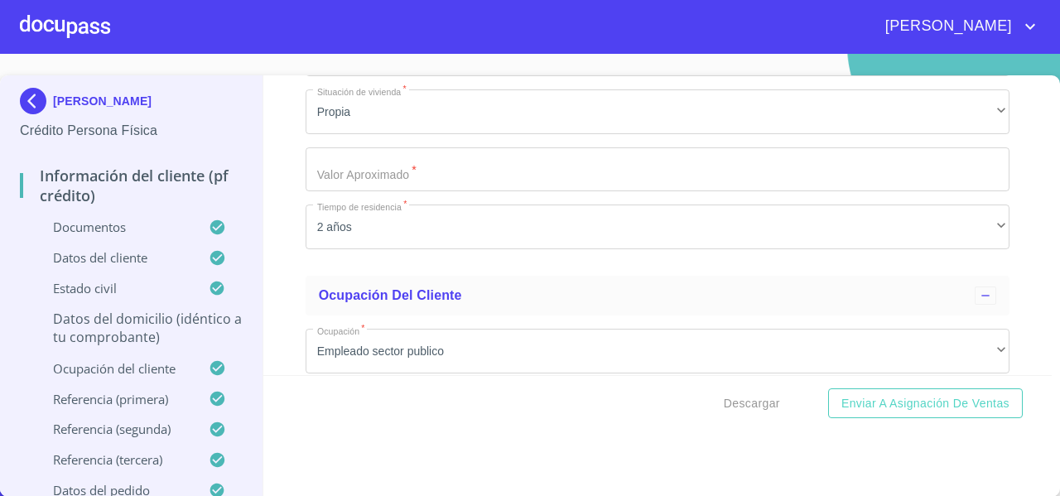
scroll to position [6653, 0]
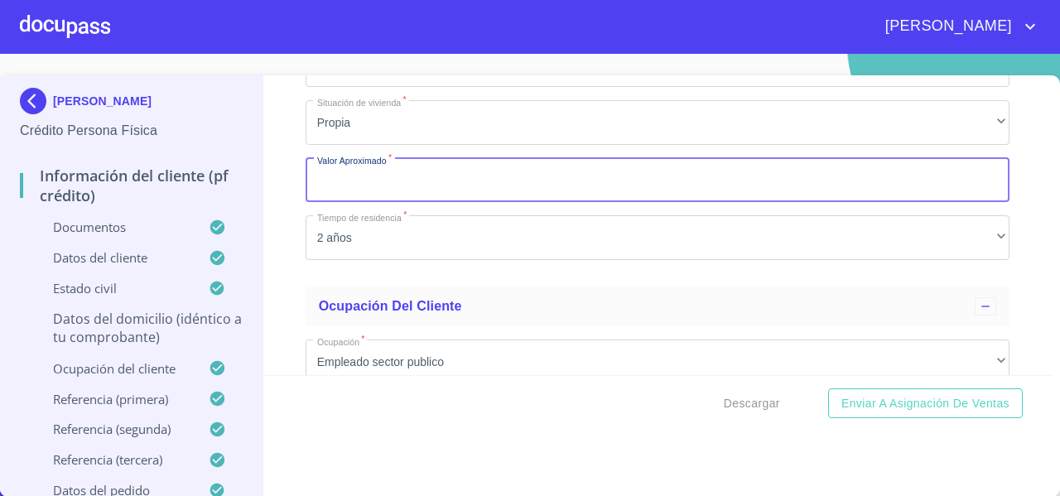
click at [332, 203] on input "Documento de identificación   *" at bounding box center [658, 180] width 704 height 45
type input "$10,000,000"
click at [273, 269] on div "Información del cliente (PF crédito) Documentos Documento de identificación   *…" at bounding box center [658, 225] width 790 height 300
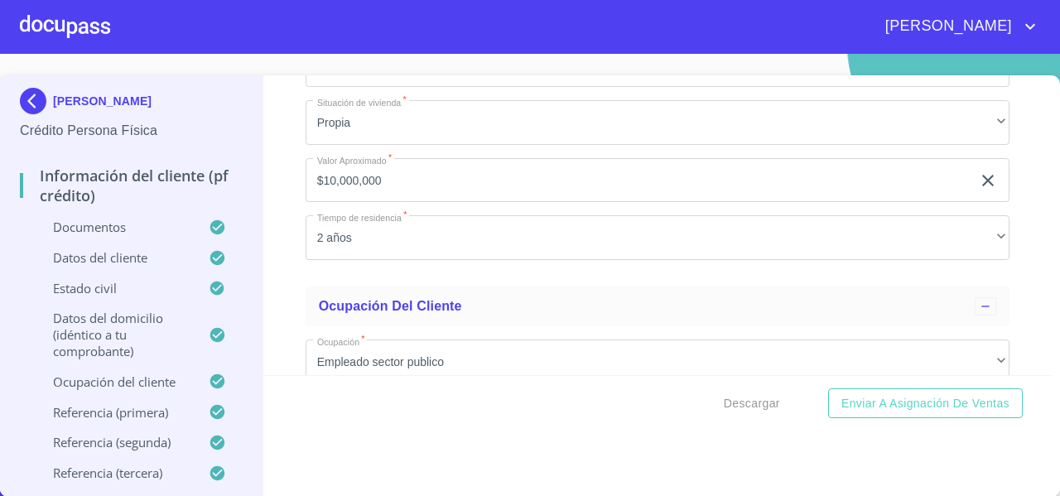
click at [732, 418] on div "Descargar Enviar a Asignación de Ventas" at bounding box center [658, 403] width 790 height 56
click at [732, 403] on span "Descargar" at bounding box center [752, 404] width 56 height 21
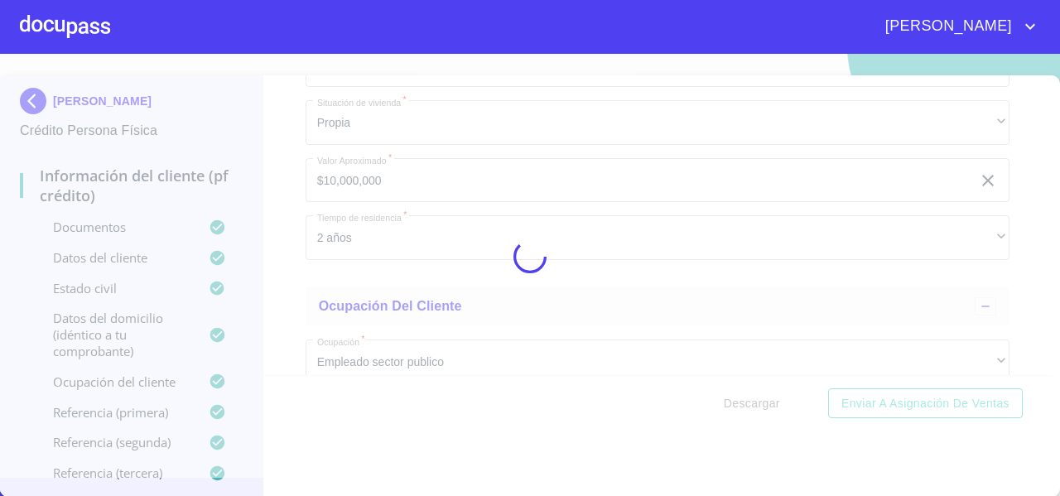
drag, startPoint x: 732, startPoint y: 403, endPoint x: 544, endPoint y: 307, distance: 210.5
click at [544, 307] on div at bounding box center [530, 257] width 1060 height 442
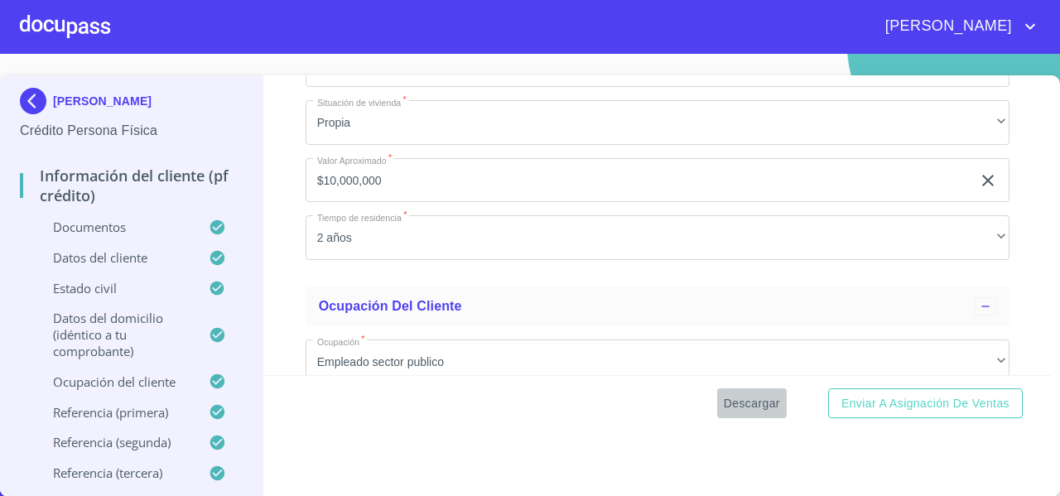
click at [726, 401] on span "Descargar" at bounding box center [752, 404] width 56 height 21
click at [29, 95] on img at bounding box center [36, 101] width 33 height 27
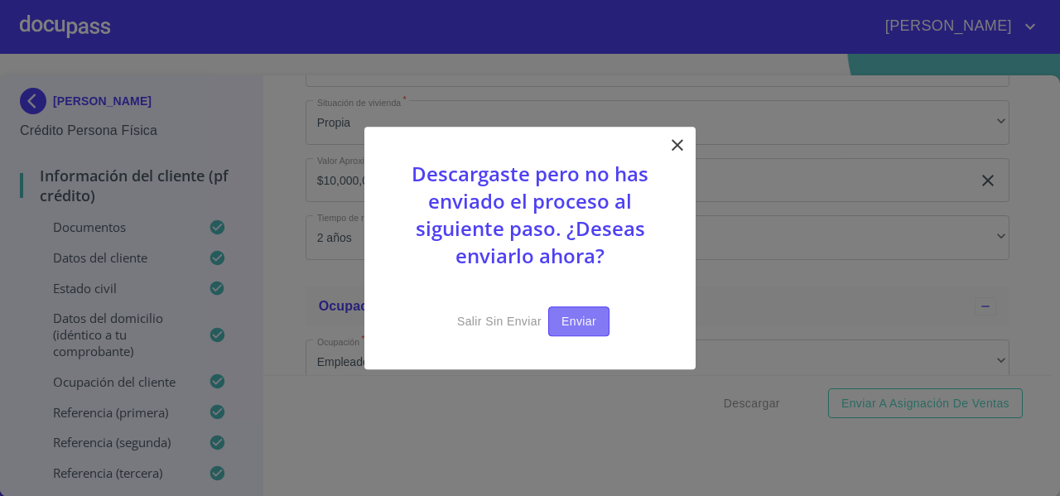
click at [580, 312] on span "Enviar" at bounding box center [579, 322] width 35 height 21
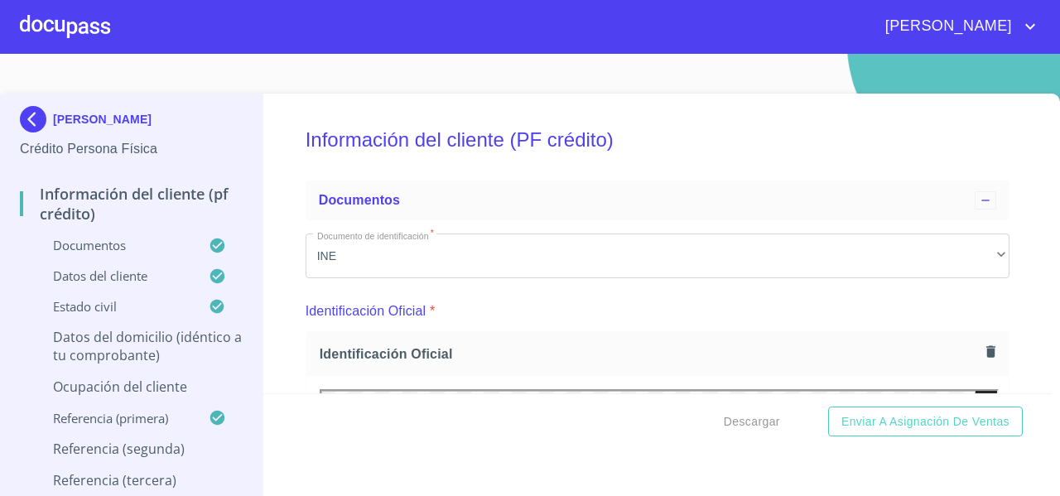
scroll to position [8632, 0]
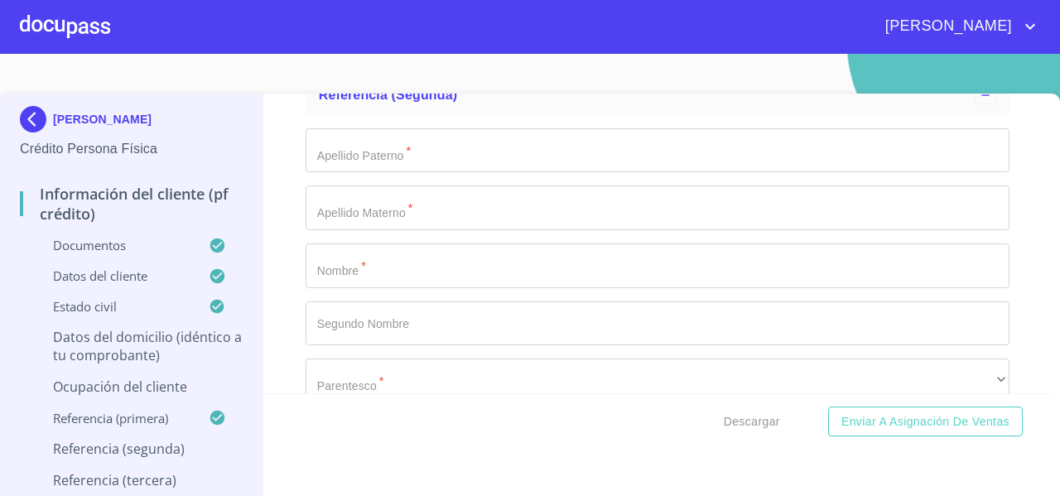
click at [20, 110] on img at bounding box center [36, 119] width 33 height 27
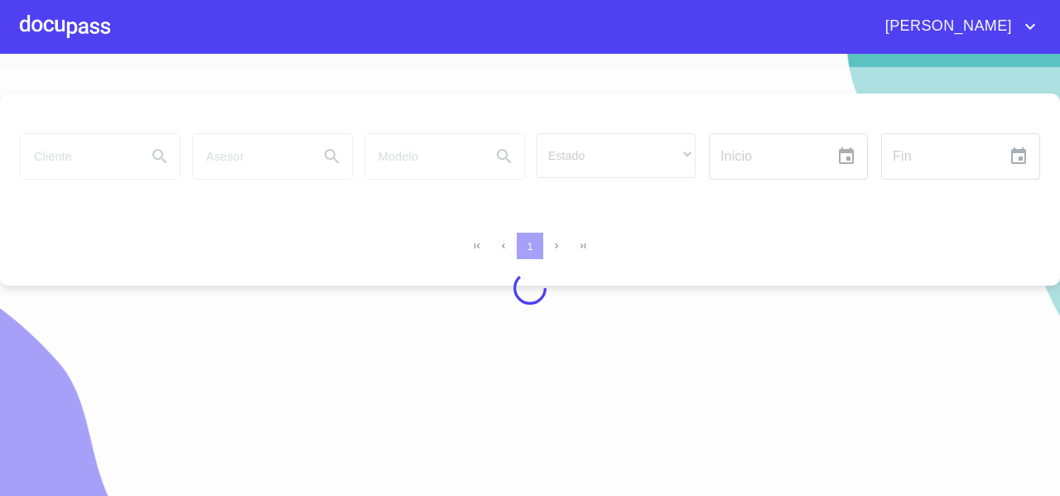
click at [86, 136] on div at bounding box center [530, 288] width 1060 height 442
click at [69, 160] on div at bounding box center [530, 288] width 1060 height 442
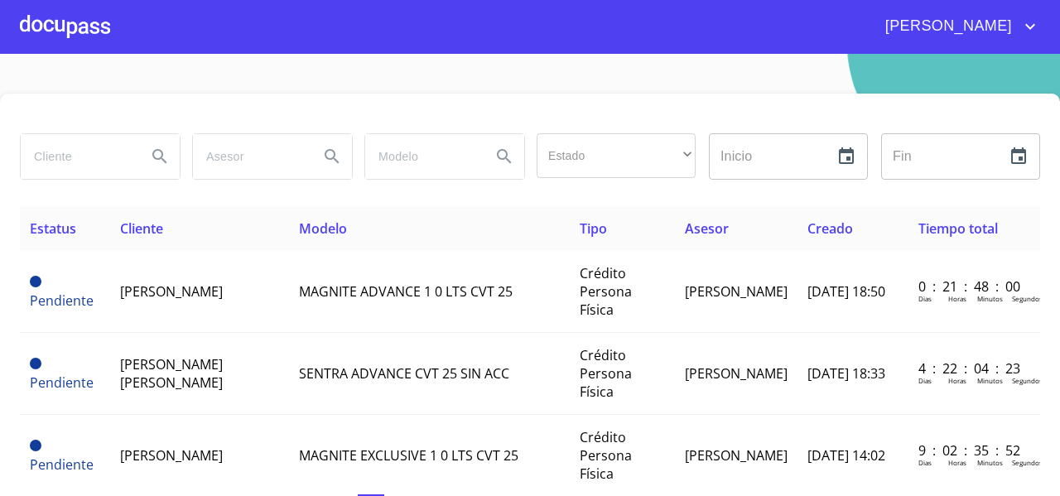
click at [69, 160] on input "search" at bounding box center [77, 156] width 113 height 45
click at [155, 163] on icon "Search" at bounding box center [160, 157] width 20 height 20
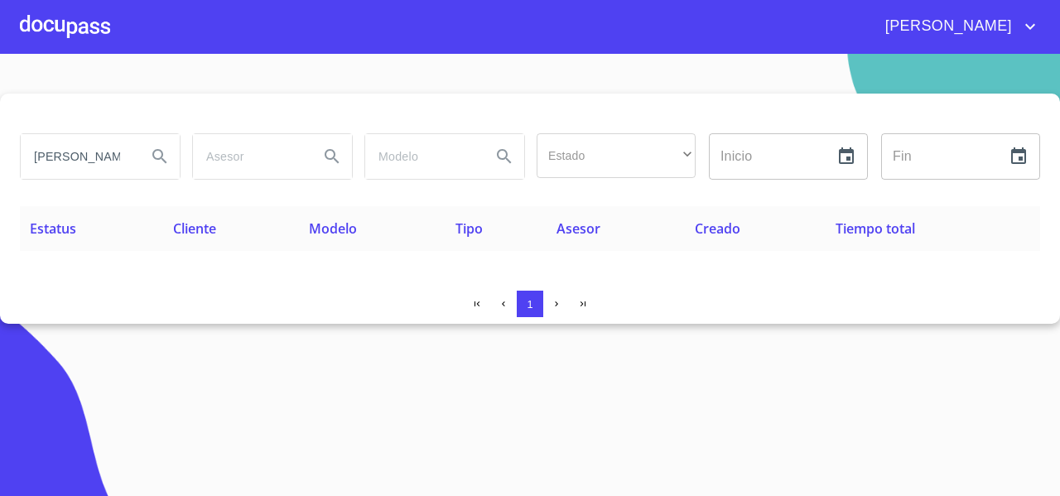
click at [85, 157] on input "[PERSON_NAME]" at bounding box center [77, 156] width 113 height 45
click at [81, 157] on input "[PERSON_NAME]" at bounding box center [77, 156] width 113 height 45
click at [162, 151] on icon "Search" at bounding box center [160, 157] width 20 height 20
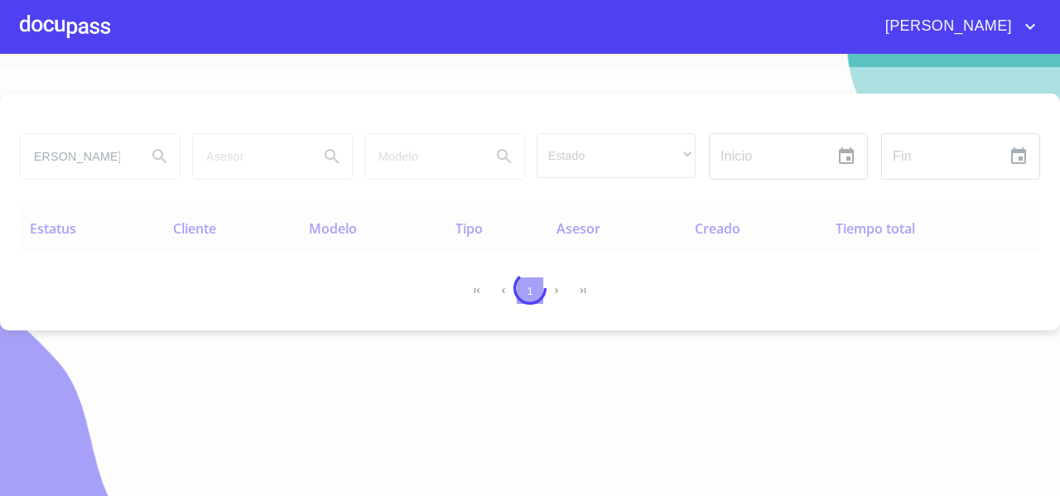
scroll to position [0, 0]
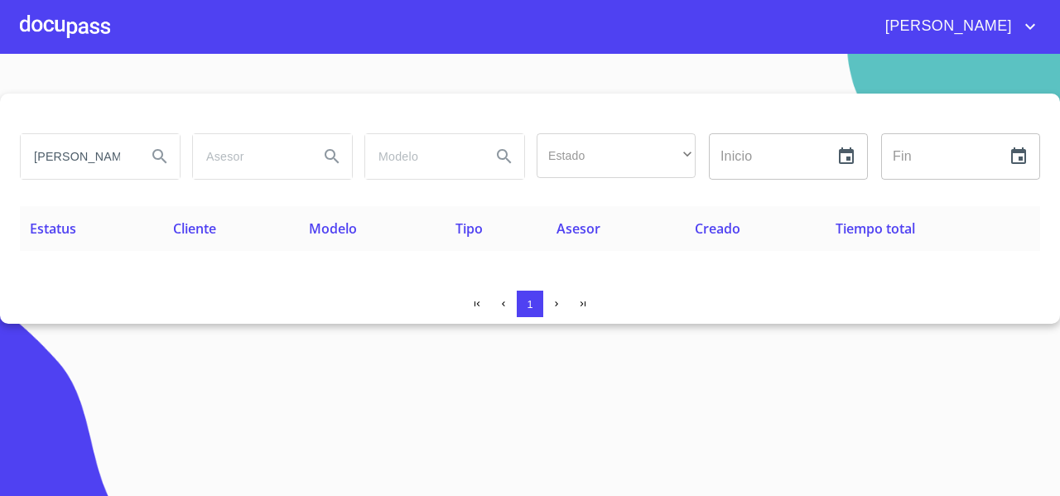
click at [81, 160] on input "[PERSON_NAME]" at bounding box center [77, 156] width 113 height 45
click at [80, 158] on input "[PERSON_NAME]" at bounding box center [77, 156] width 113 height 45
type input "[PERSON_NAME]"
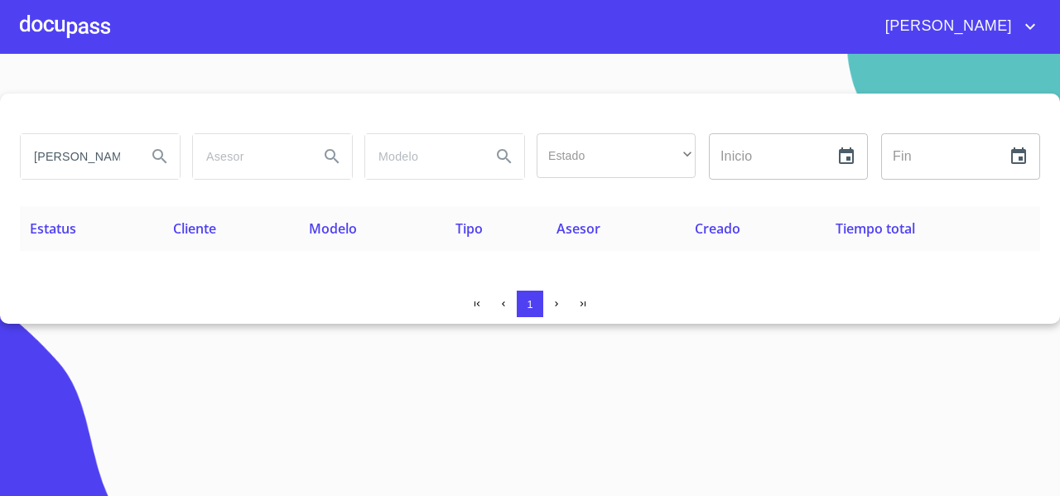
click at [173, 162] on button "Search" at bounding box center [160, 157] width 40 height 40
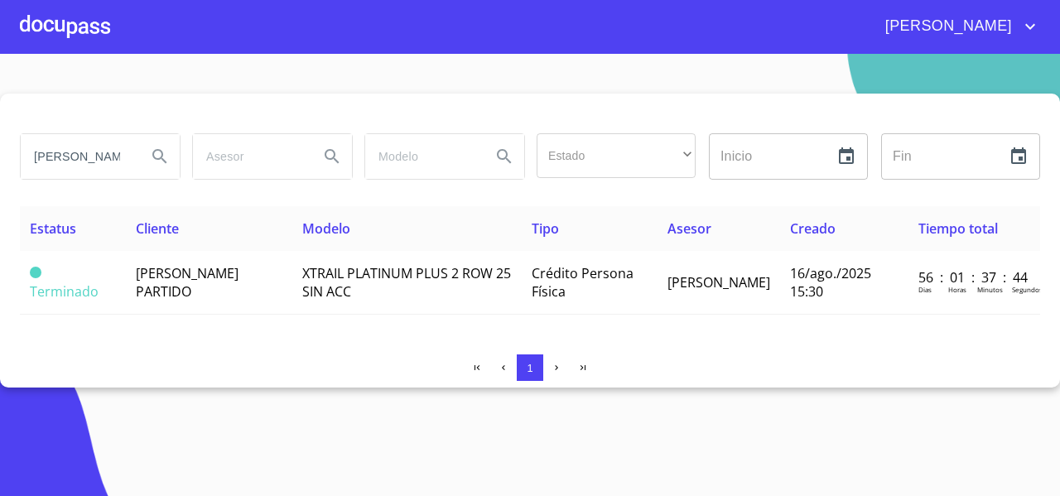
click at [51, 27] on div at bounding box center [65, 26] width 90 height 53
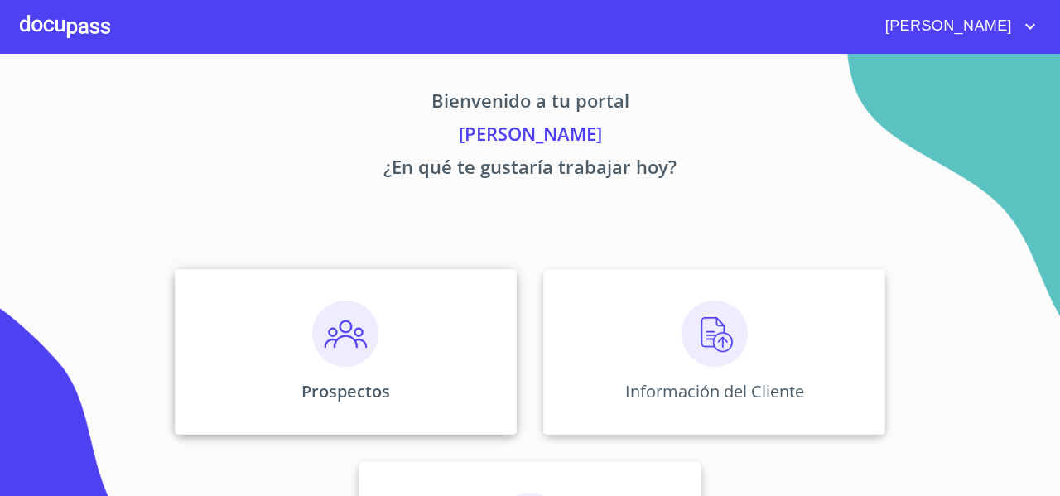
click at [270, 361] on div "Prospectos" at bounding box center [346, 352] width 342 height 166
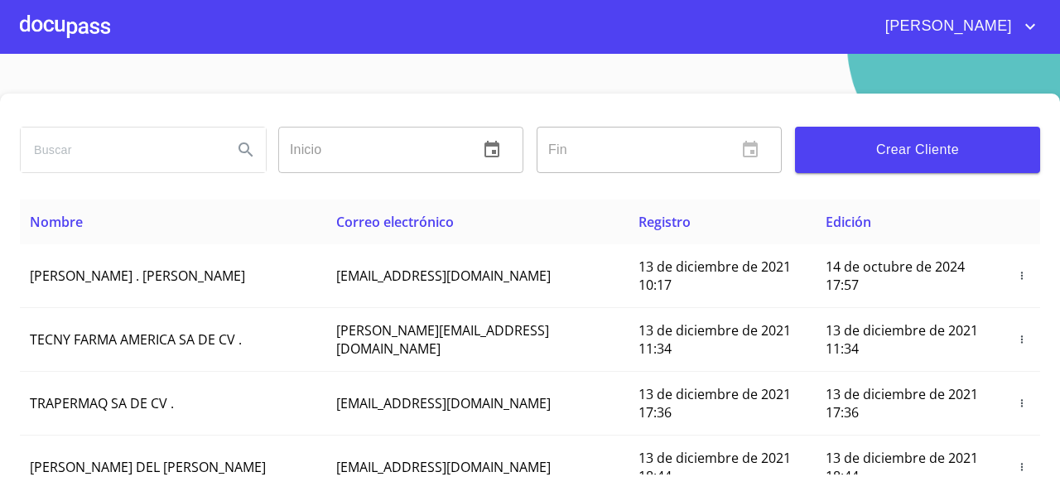
click at [73, 157] on input "search" at bounding box center [120, 150] width 199 height 45
type input "[PERSON_NAME]"
click at [249, 157] on icon "Search" at bounding box center [246, 149] width 14 height 14
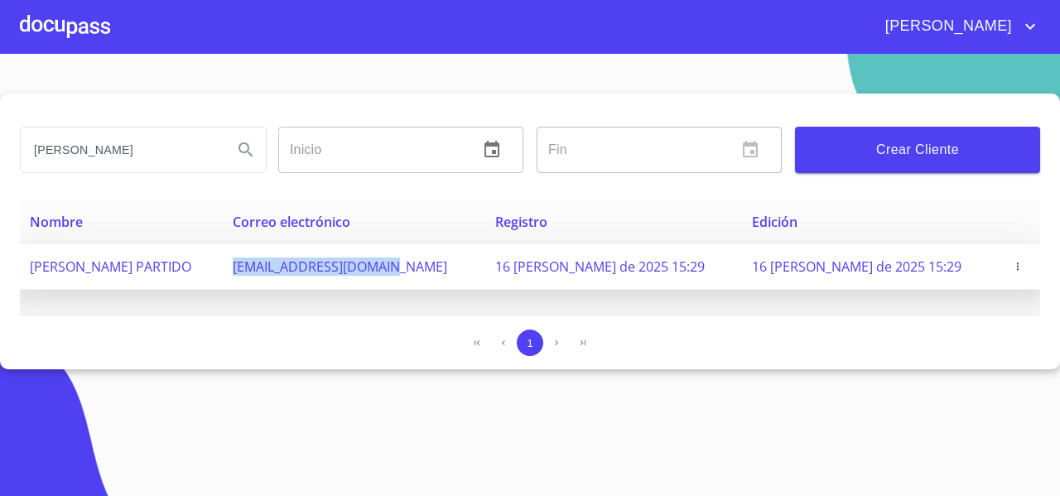
drag, startPoint x: 345, startPoint y: 269, endPoint x: 533, endPoint y: 264, distance: 188.1
click at [485, 264] on td "[EMAIL_ADDRESS][DOMAIN_NAME]" at bounding box center [354, 267] width 263 height 46
copy span "[EMAIL_ADDRESS][DOMAIN_NAME]"
